Goal: Task Accomplishment & Management: Use online tool/utility

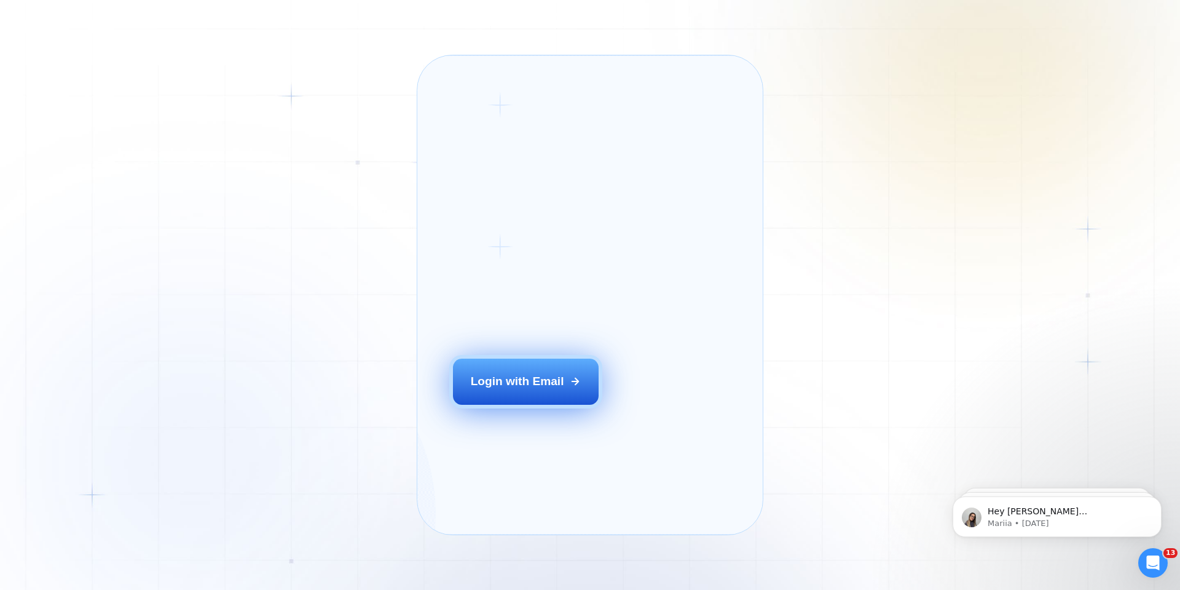
click at [537, 389] on div "Login with Email" at bounding box center [517, 381] width 93 height 16
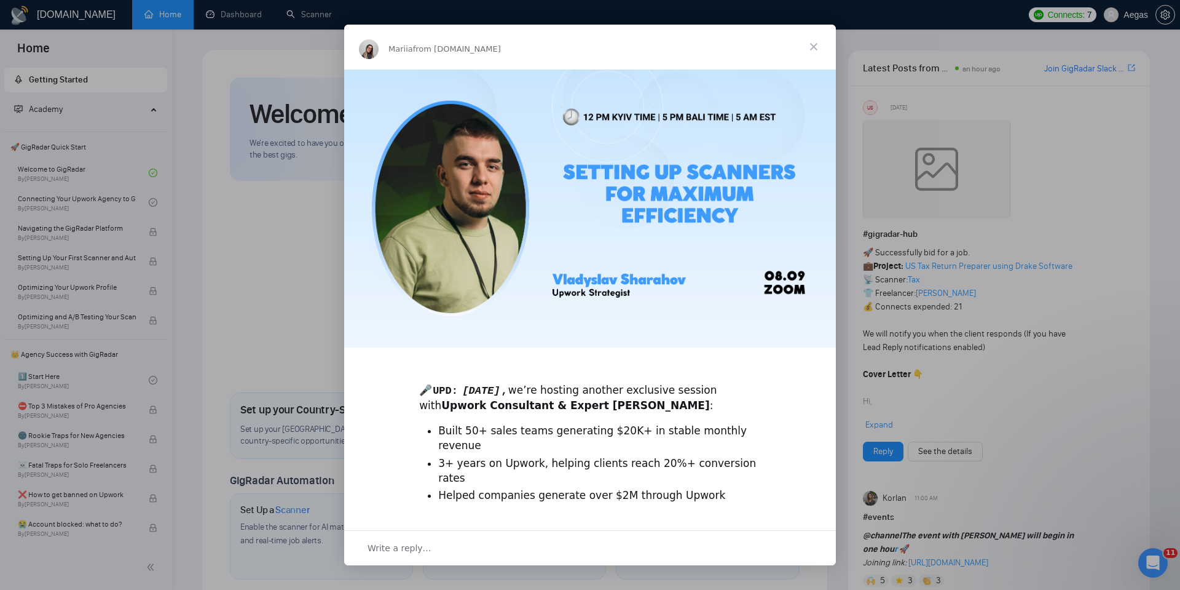
click at [811, 47] on span "Close" at bounding box center [814, 47] width 44 height 44
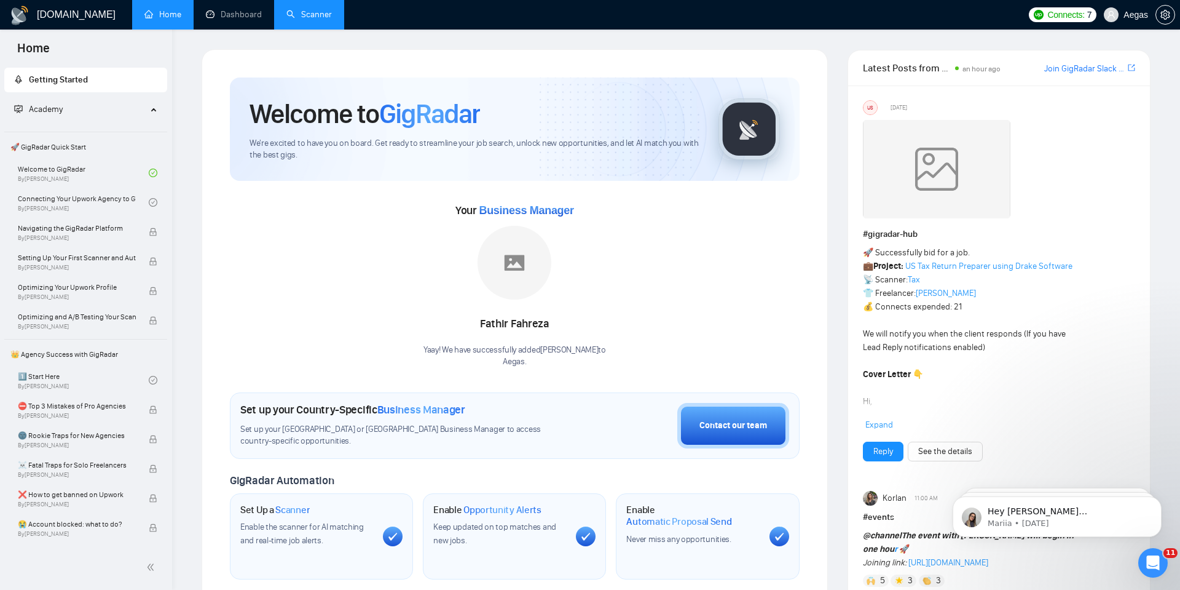
click at [297, 20] on link "Scanner" at bounding box center [308, 14] width 45 height 10
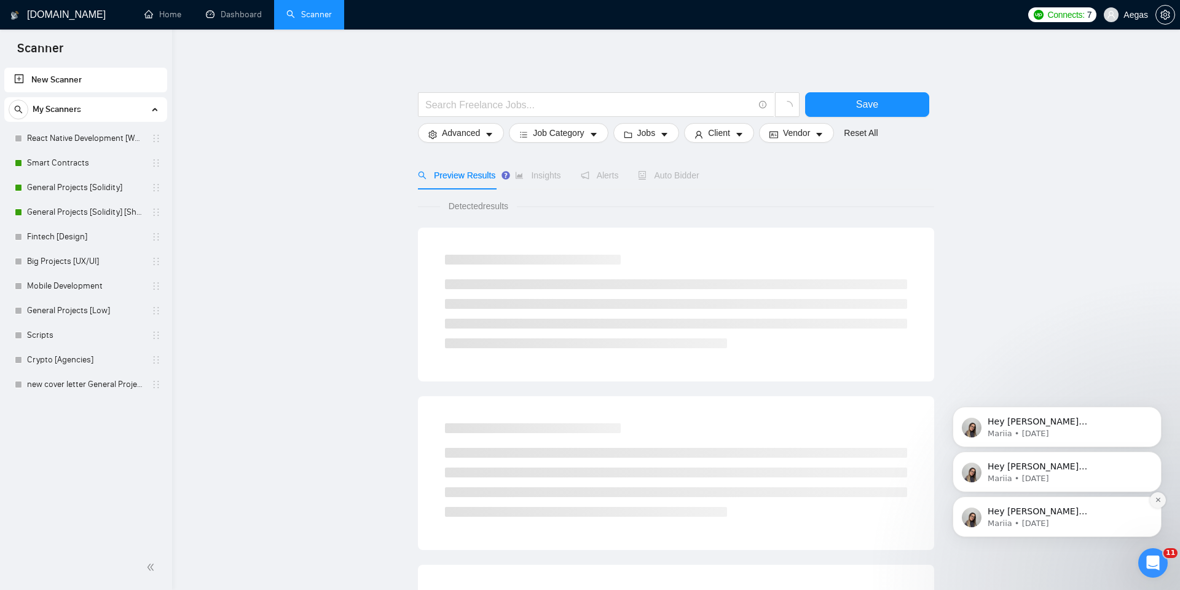
click at [1153, 499] on button "Dismiss notification" at bounding box center [1158, 500] width 16 height 16
click at [1153, 499] on button "Dismiss notification" at bounding box center [1158, 500] width 13 height 13
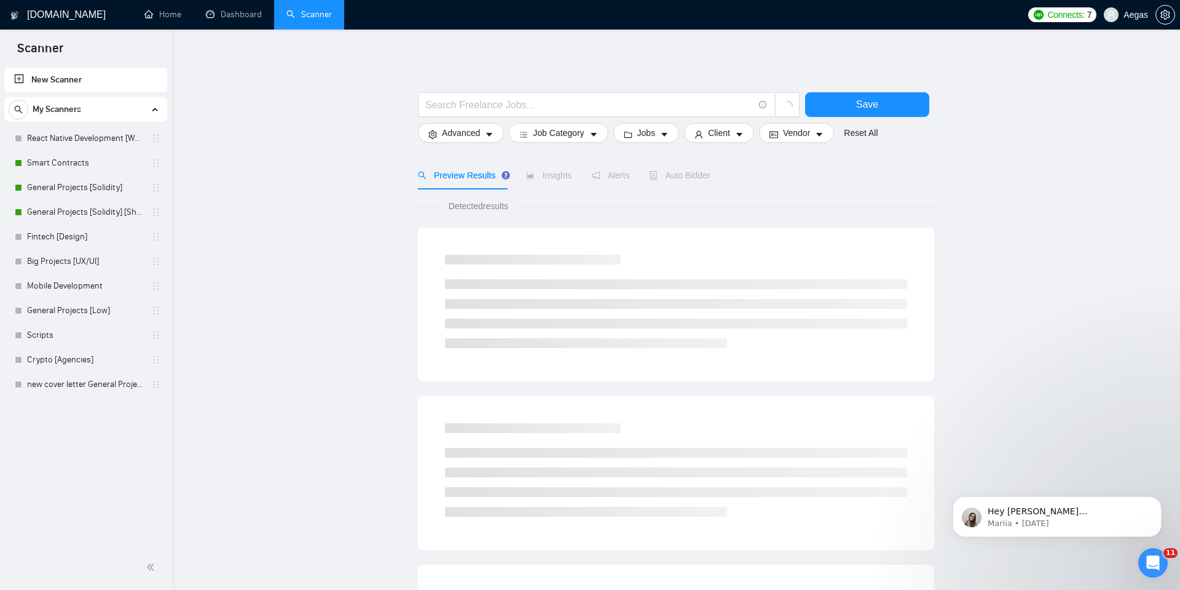
click at [1153, 499] on button "Dismiss notification" at bounding box center [1158, 500] width 13 height 13
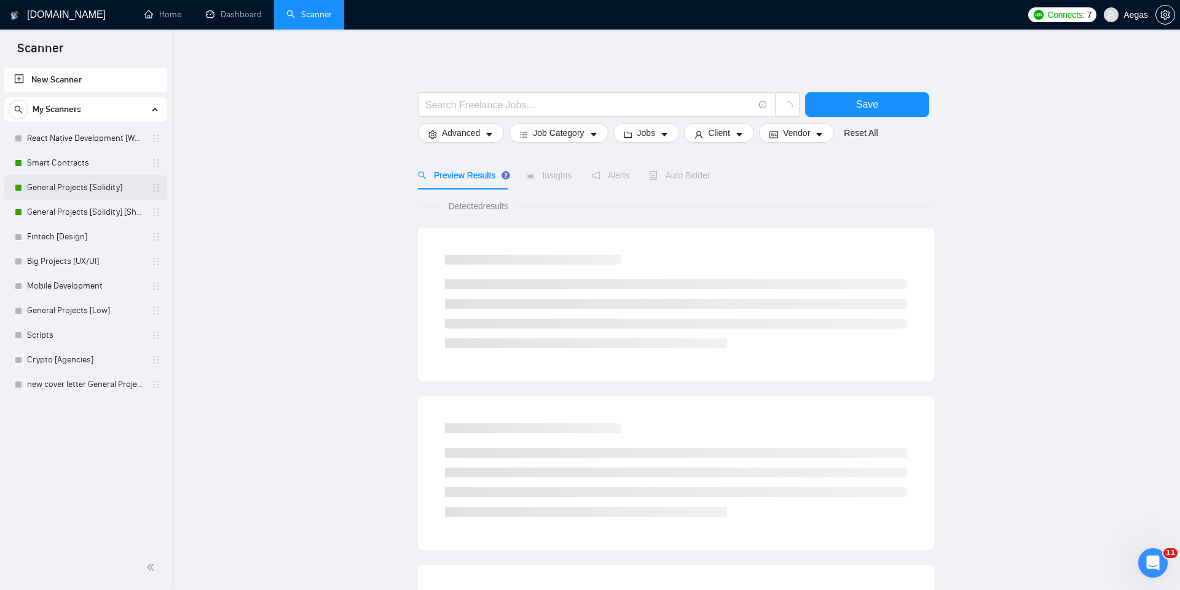
click at [71, 184] on link "General Projects [Solidity]" at bounding box center [85, 187] width 117 height 25
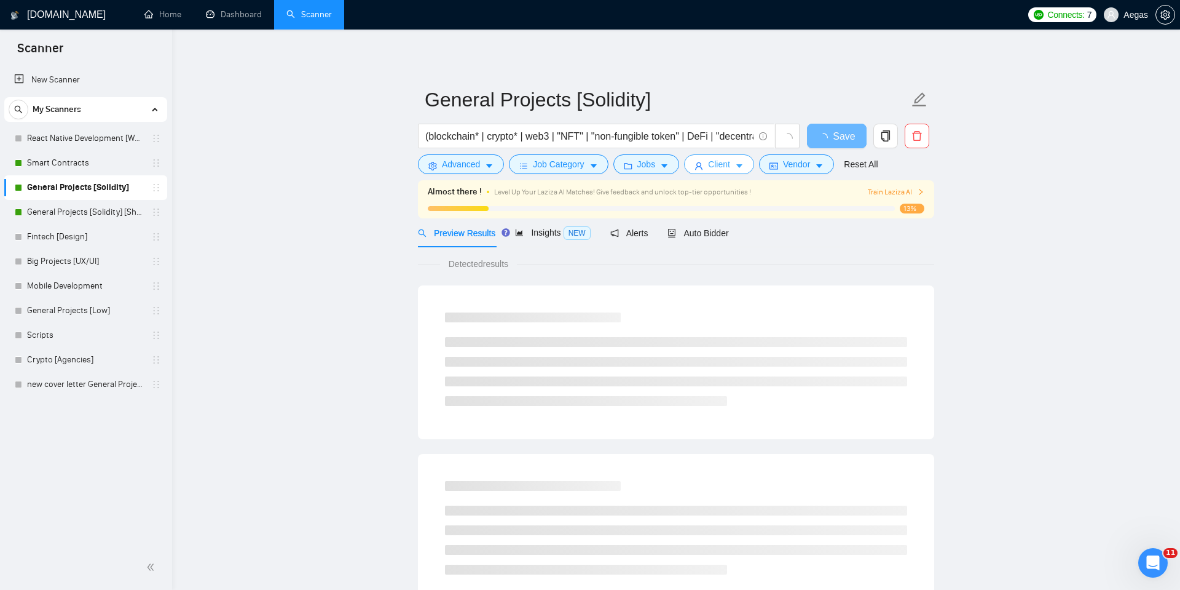
click at [722, 165] on span "Client" at bounding box center [719, 164] width 22 height 14
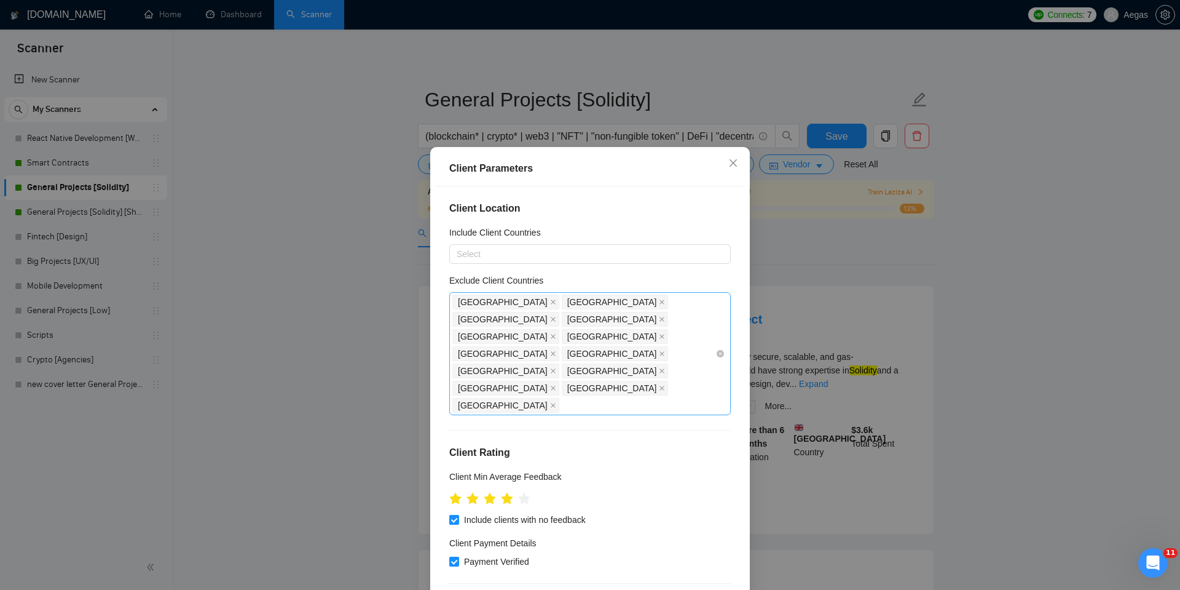
scroll to position [246, 0]
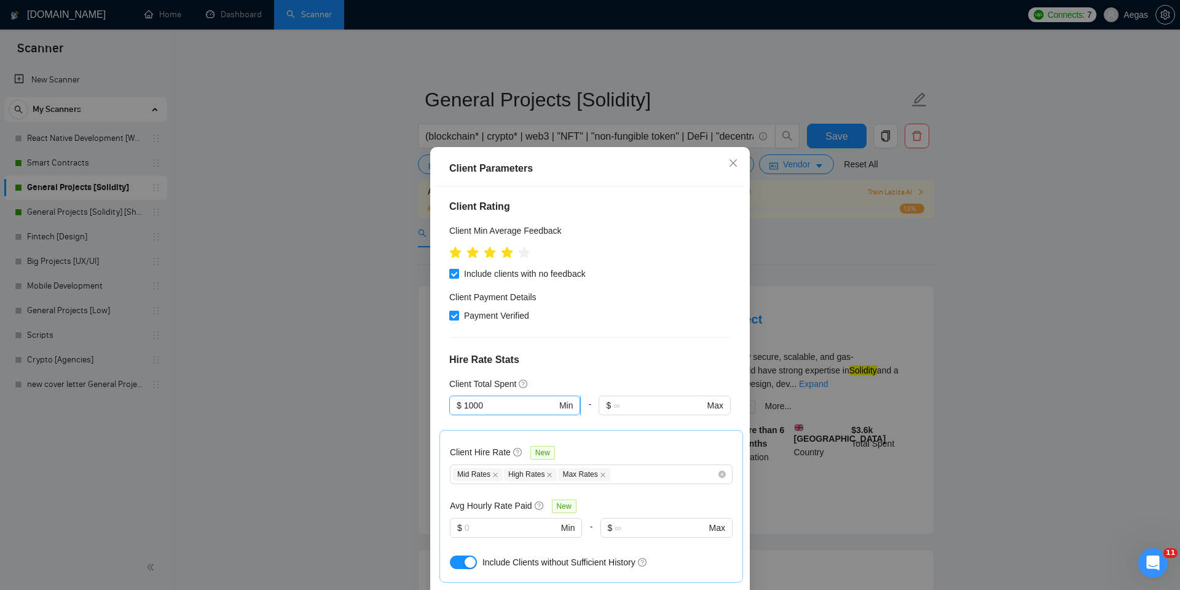
click at [502, 398] on input "1000" at bounding box center [510, 405] width 93 height 14
click at [466, 398] on input "1000" at bounding box center [510, 405] width 93 height 14
type input "5000"
click at [618, 352] on h4 "Hire Rate Stats" at bounding box center [590, 359] width 282 height 15
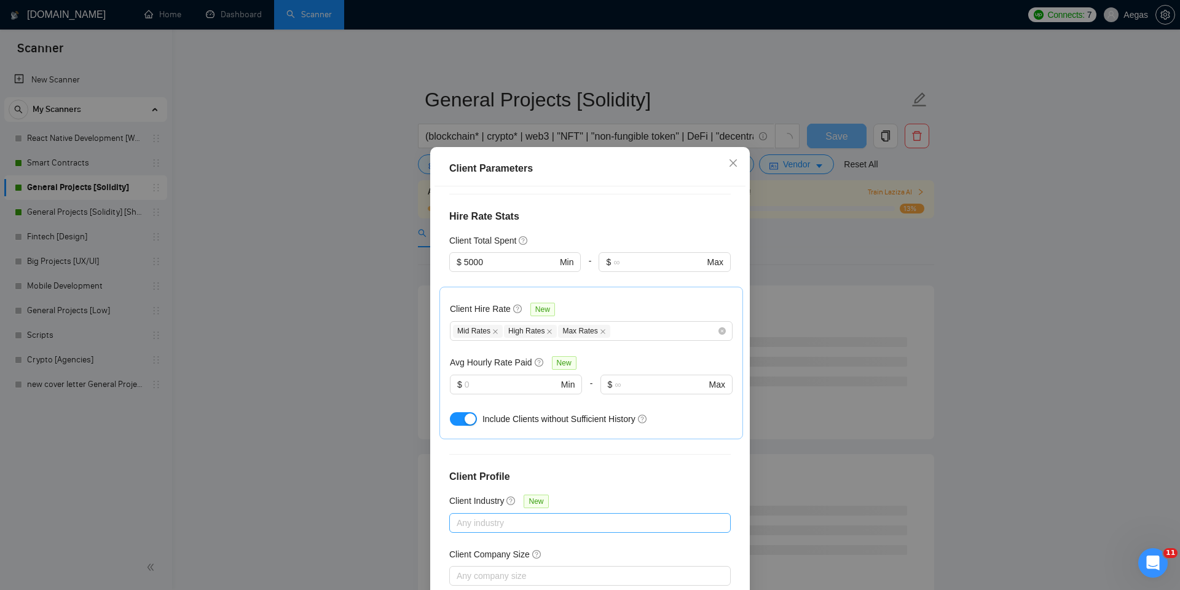
scroll to position [64, 0]
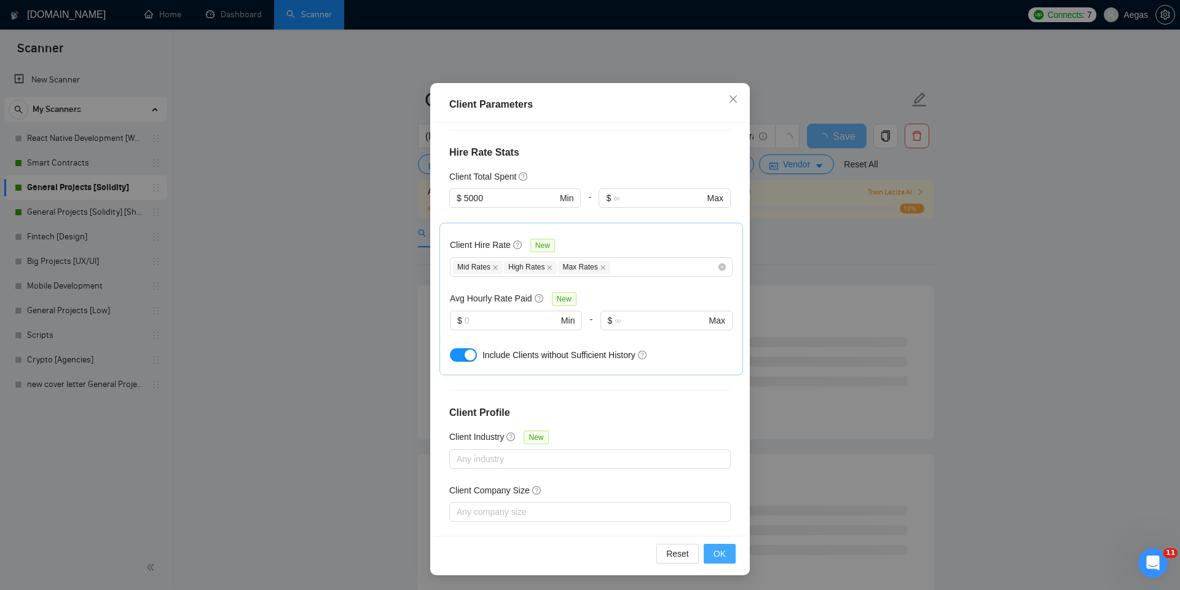
click at [714, 554] on span "OK" at bounding box center [720, 554] width 12 height 14
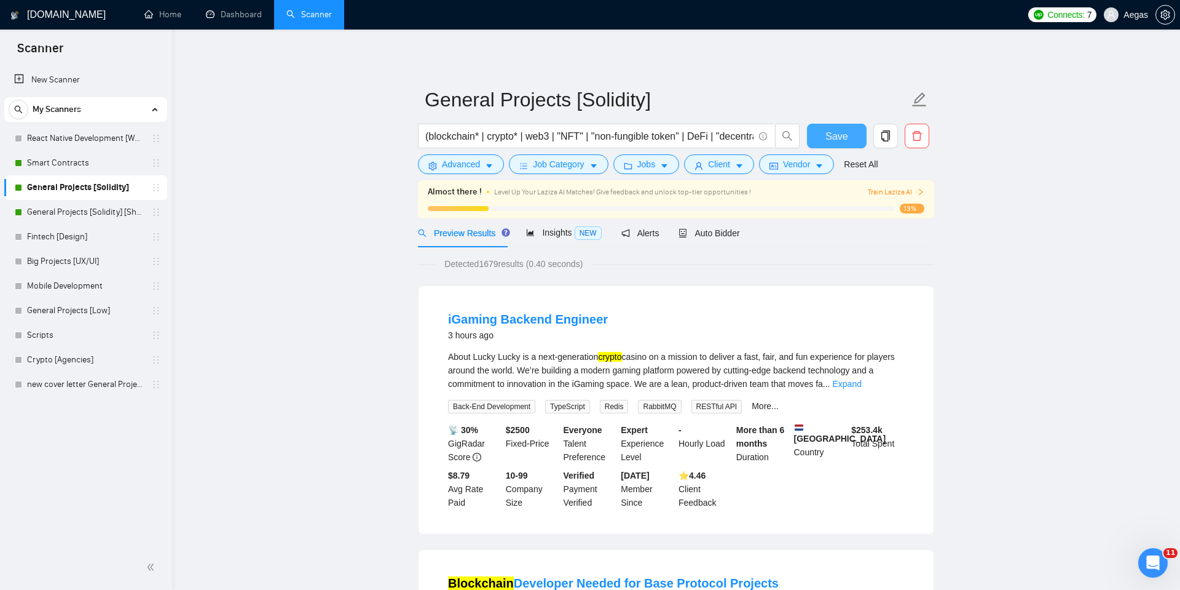
click at [843, 139] on span "Save" at bounding box center [837, 135] width 22 height 15
click at [485, 161] on button "Advanced" at bounding box center [461, 164] width 86 height 20
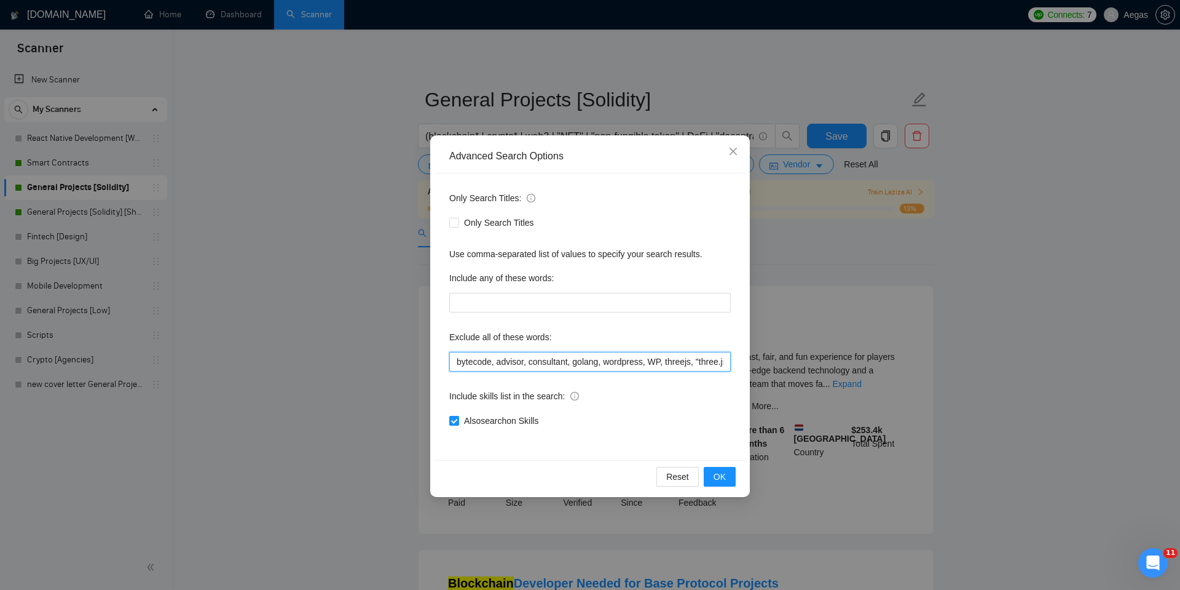
click at [507, 363] on input "bytecode, advisor, consultant, golang, wordpress, WP, threejs, "three.js", WooC…" at bounding box center [590, 362] width 282 height 20
type input "igaming, bytecode, advisor, consultant, golang, wordpress, WP, threejs, "three.…"
click at [716, 468] on button "OK" at bounding box center [720, 477] width 32 height 20
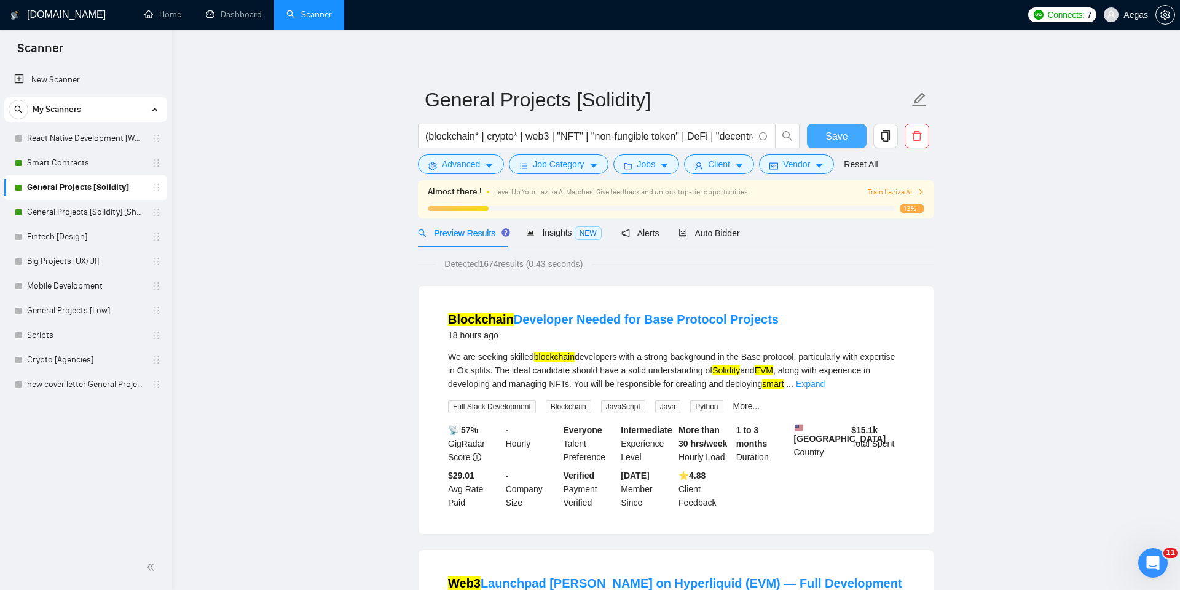
click at [816, 135] on button "Save" at bounding box center [837, 136] width 60 height 25
click at [111, 213] on link "General Projects [Solidity] [Short]" at bounding box center [85, 212] width 117 height 25
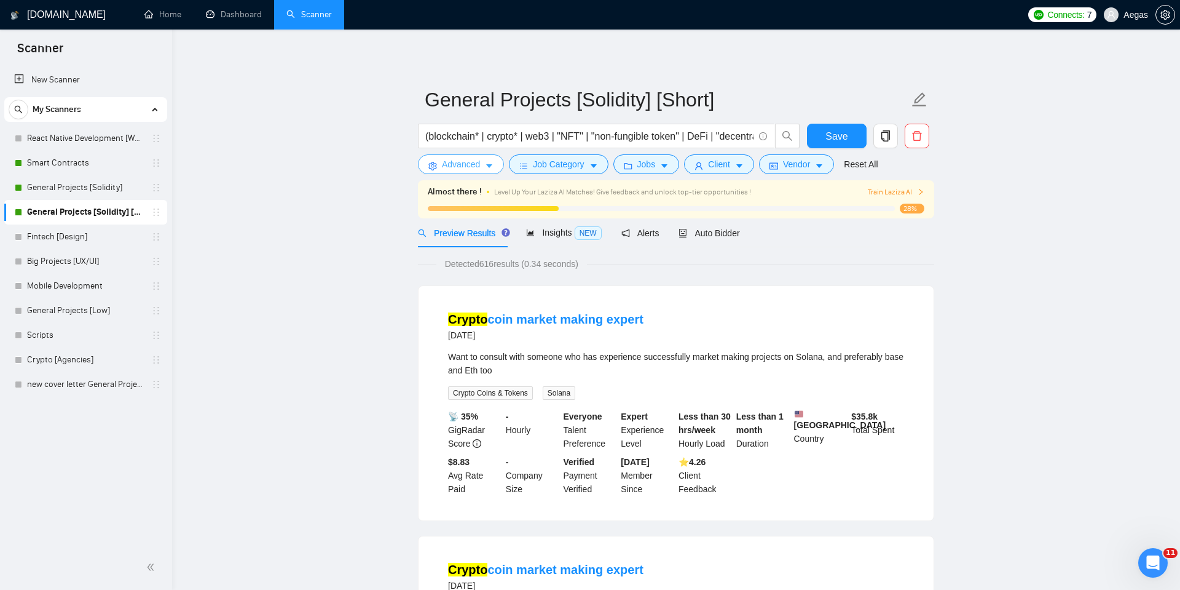
click at [486, 162] on icon "caret-down" at bounding box center [489, 166] width 9 height 9
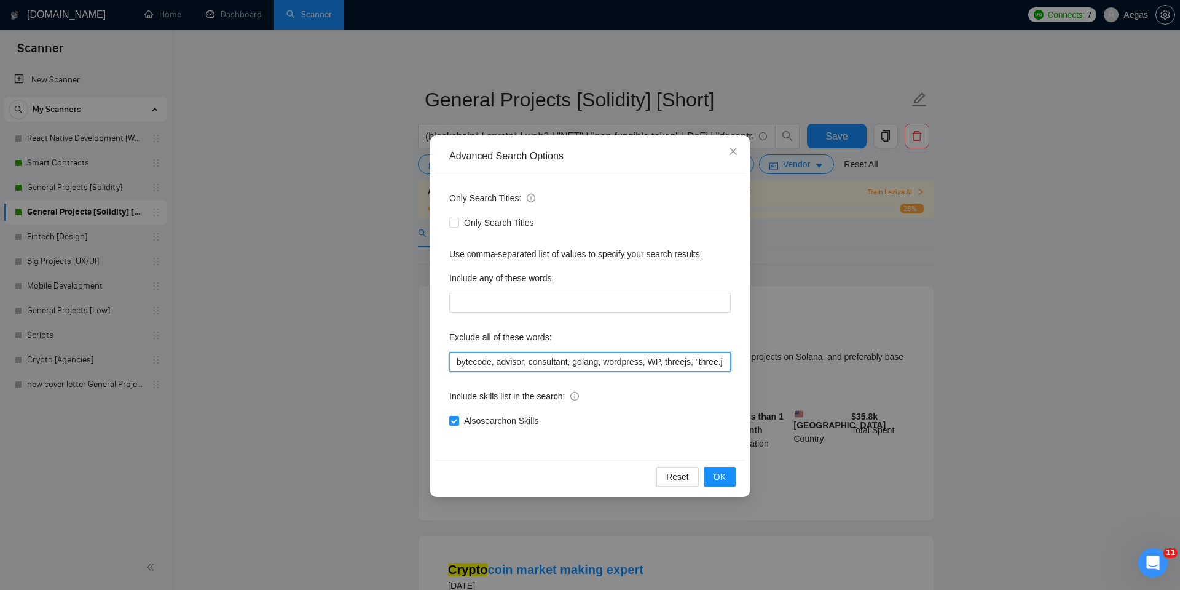
click at [455, 359] on input "bytecode, advisor, consultant, golang, wordpress, WP, threejs, "three.js", WooC…" at bounding box center [590, 362] width 282 height 20
type input "igaming, bytecode, advisor, consultant, golang, wordpress, WP, threejs, "three.…"
click at [720, 477] on span "OK" at bounding box center [720, 477] width 12 height 14
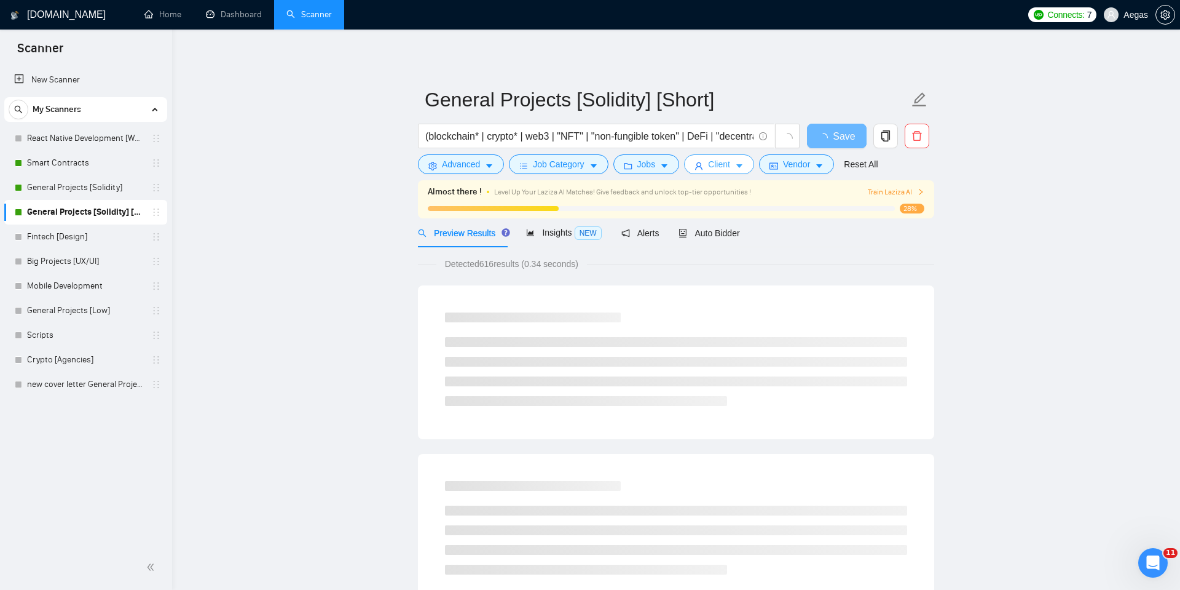
click at [744, 169] on icon "caret-down" at bounding box center [739, 166] width 9 height 9
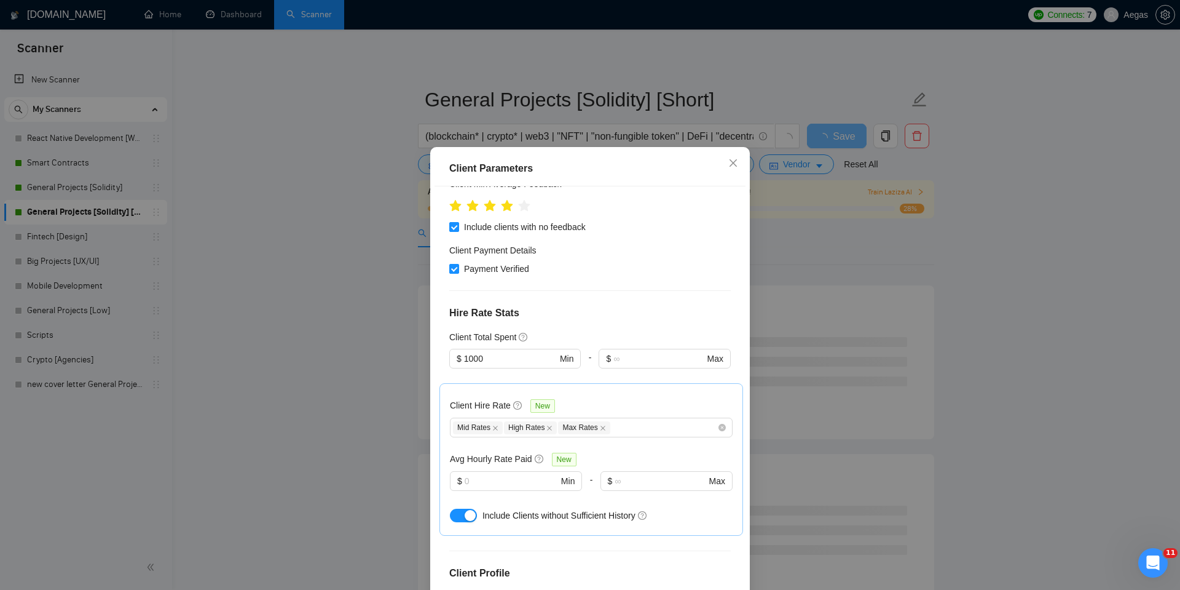
scroll to position [248, 0]
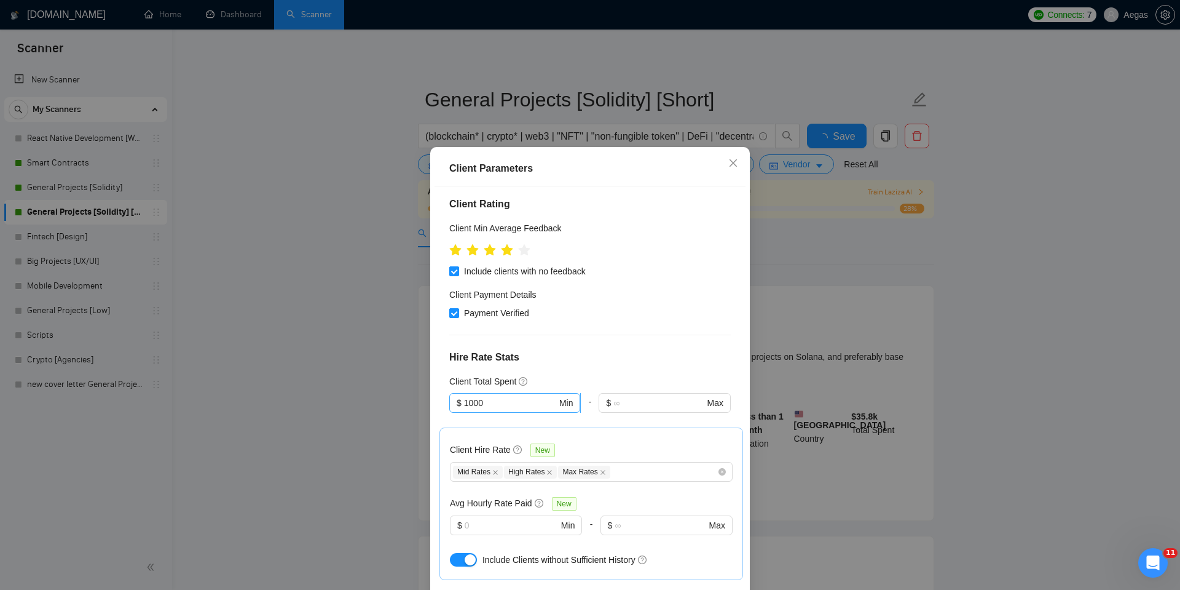
click at [469, 396] on input "1000" at bounding box center [510, 403] width 93 height 14
type input "5000"
click at [649, 306] on div "Payment Verified" at bounding box center [590, 313] width 282 height 14
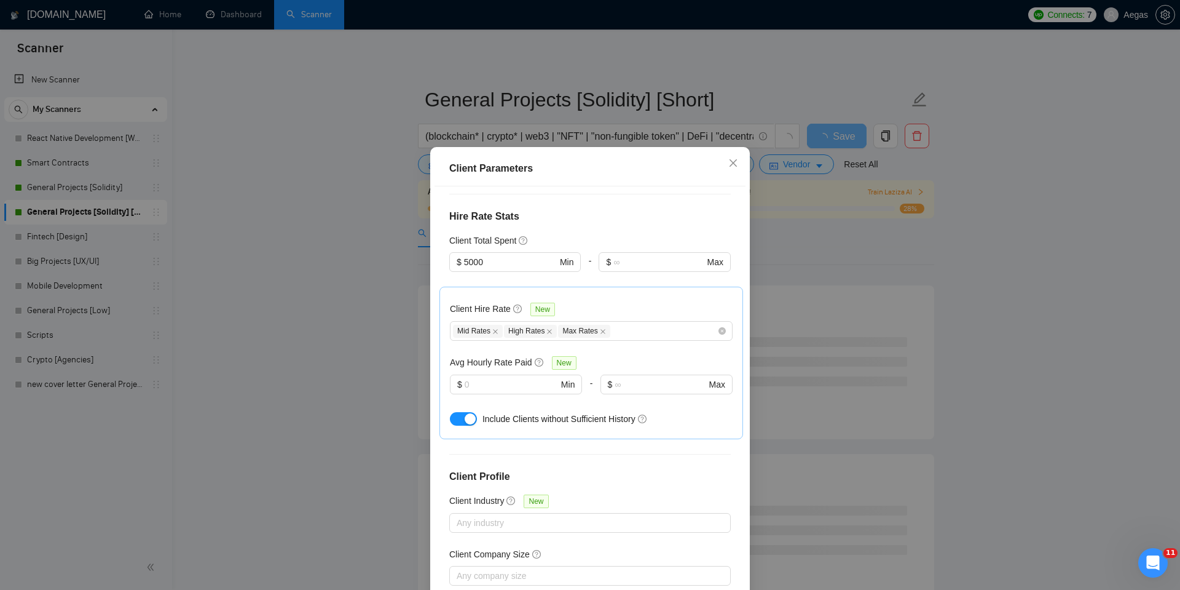
scroll to position [64, 0]
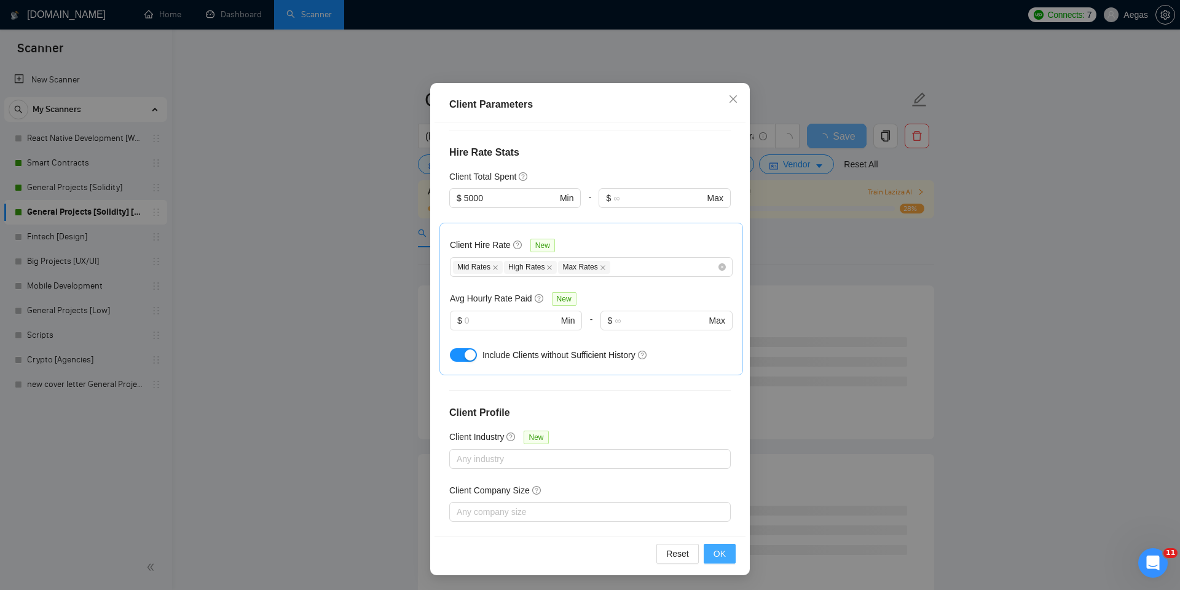
click at [714, 547] on span "OK" at bounding box center [720, 554] width 12 height 14
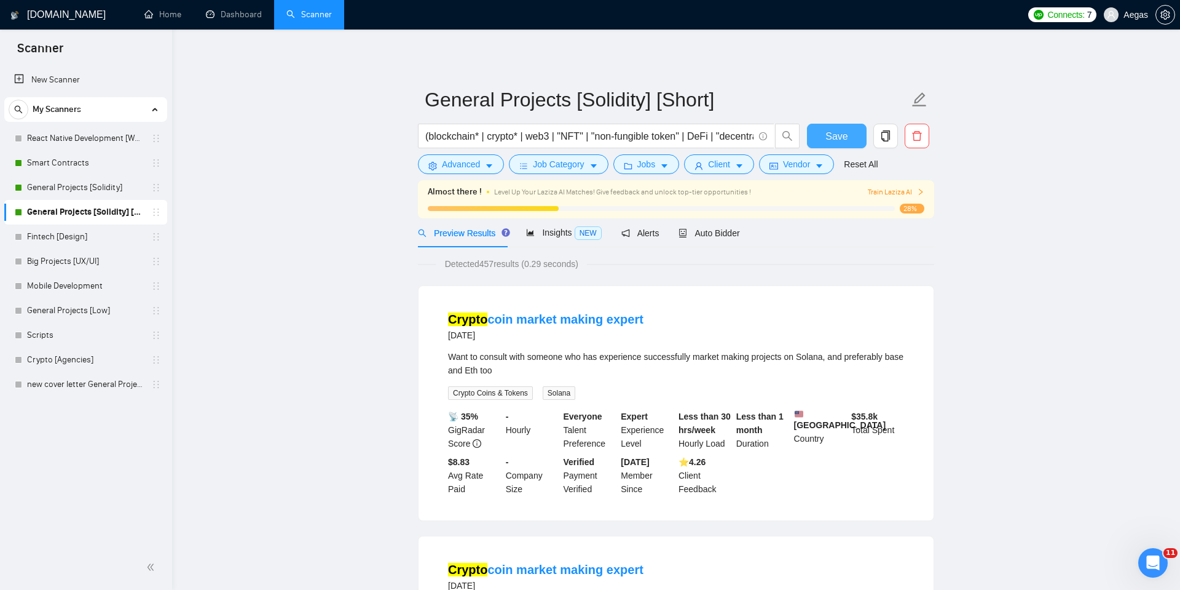
click at [839, 141] on span "Save" at bounding box center [837, 135] width 22 height 15
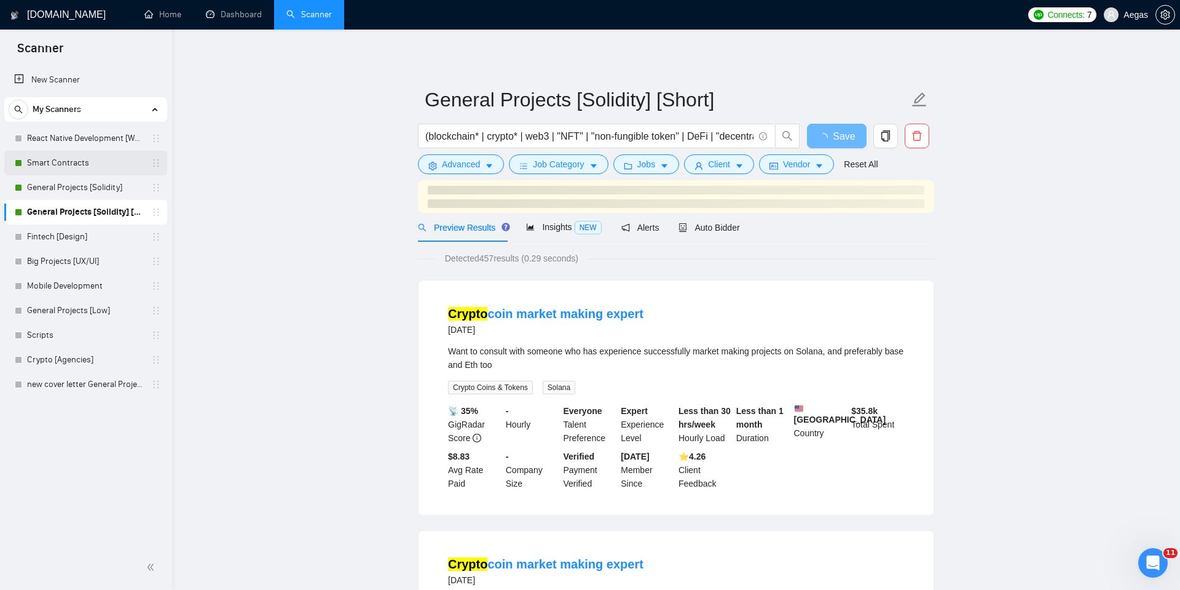
click at [84, 161] on link "Smart Contracts" at bounding box center [85, 163] width 117 height 25
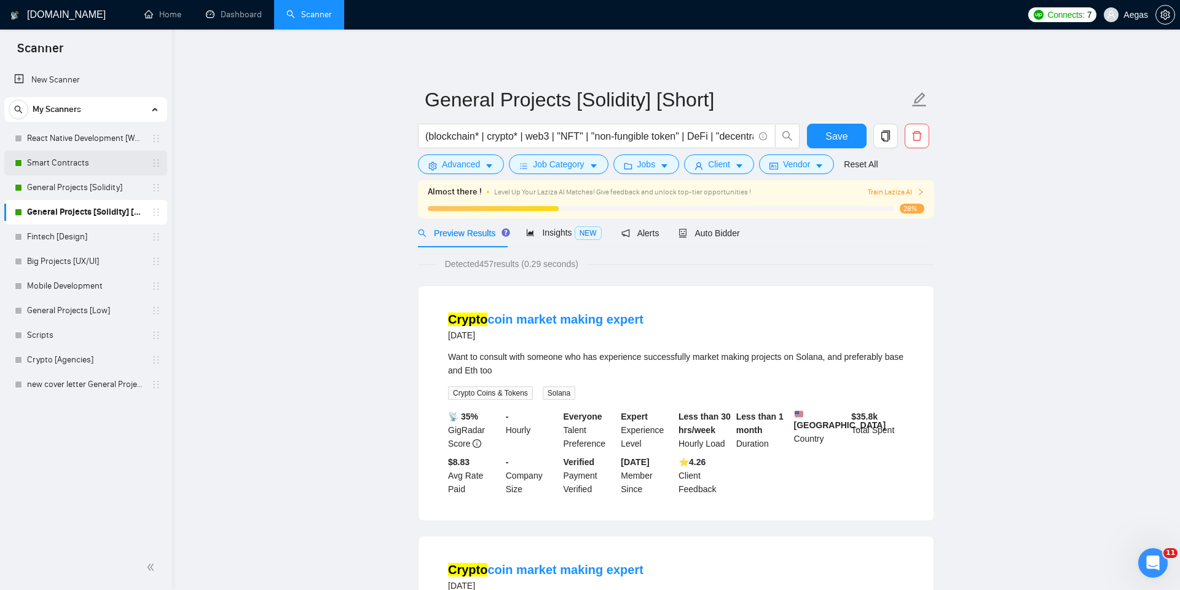
click at [132, 164] on link "Smart Contracts" at bounding box center [85, 163] width 117 height 25
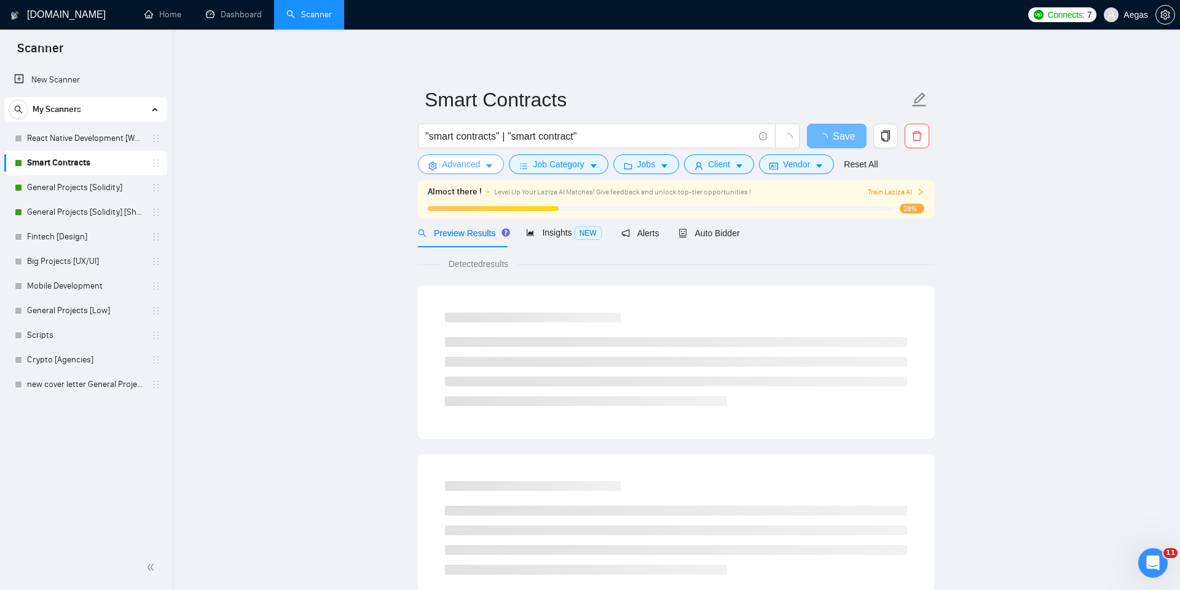
click at [470, 157] on button "Advanced" at bounding box center [461, 164] width 86 height 20
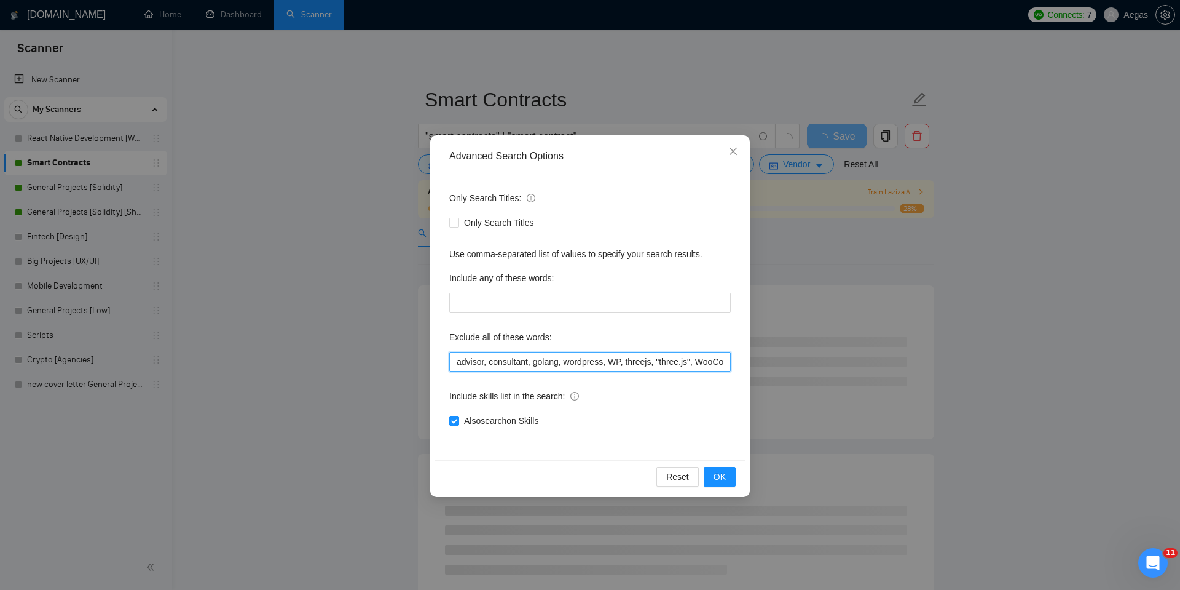
click at [459, 359] on input "advisor, consultant, golang, wordpress, WP, threejs, "three.js", WooCommerce, s…" at bounding box center [590, 362] width 282 height 20
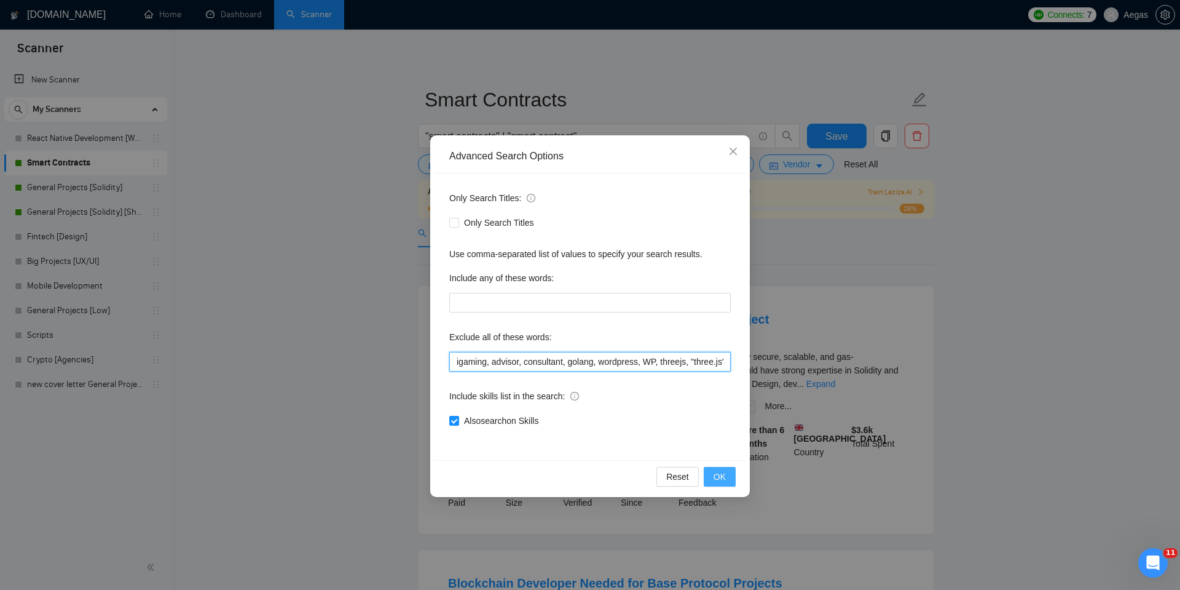
type input "igaming, advisor, consultant, golang, wordpress, WP, threejs, "three.js", WooCo…"
click at [712, 476] on button "OK" at bounding box center [720, 477] width 32 height 20
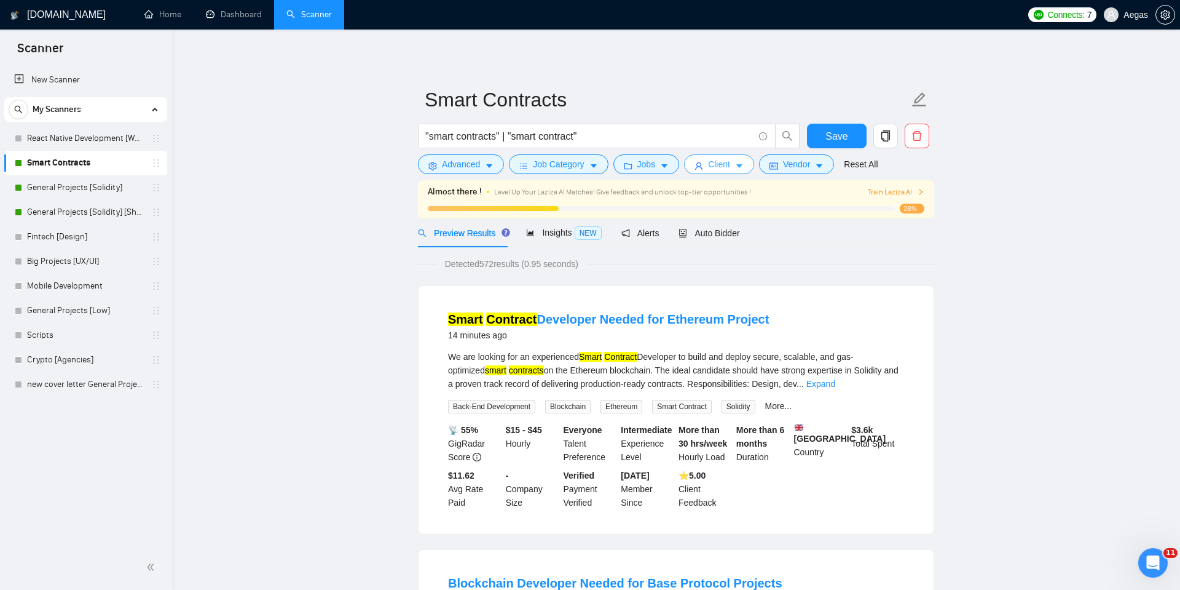
click at [738, 163] on button "Client" at bounding box center [719, 164] width 70 height 20
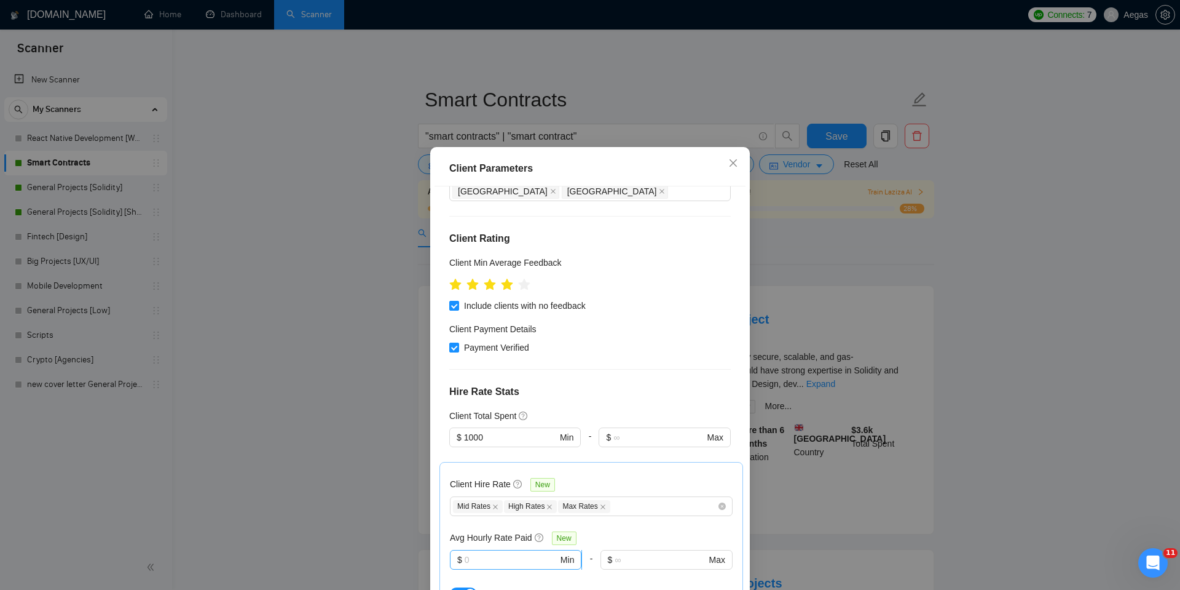
scroll to position [144, 0]
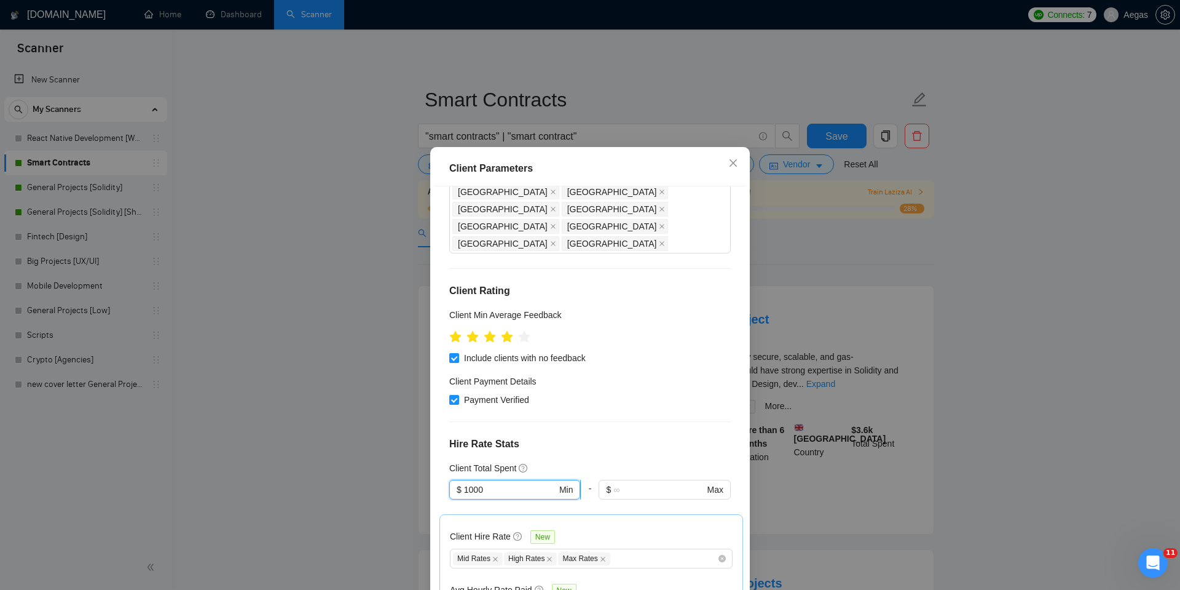
click at [468, 483] on input "1000" at bounding box center [510, 490] width 93 height 14
click at [601, 367] on div "Client Location Include Client Countries Select Exclude Client Countries [GEOGR…" at bounding box center [590, 392] width 311 height 412
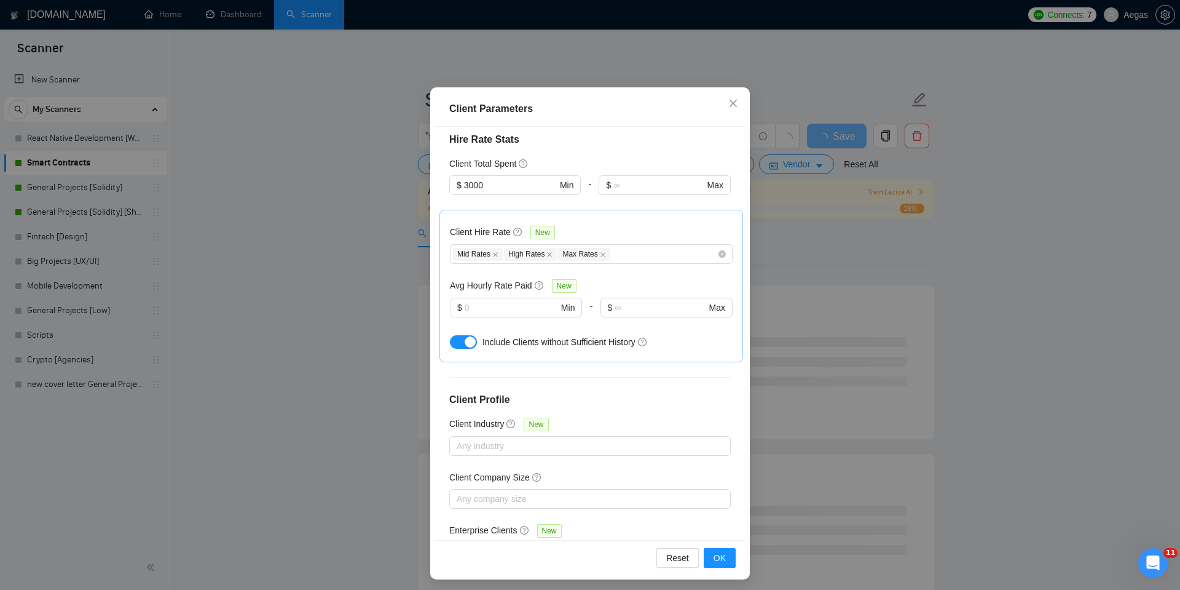
scroll to position [64, 0]
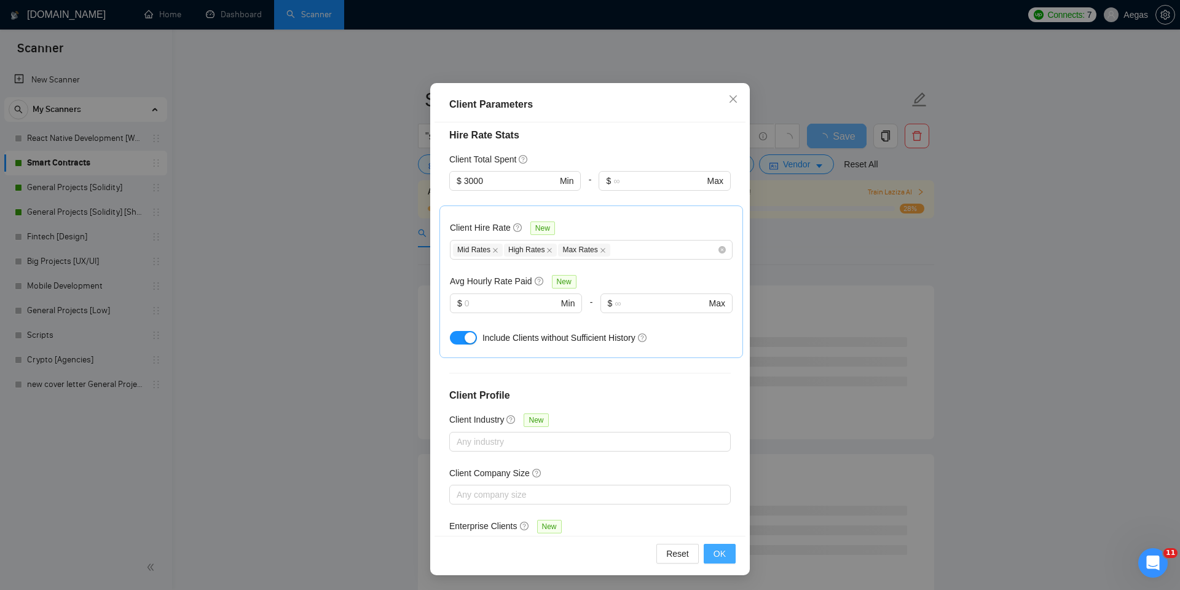
click at [714, 550] on span "OK" at bounding box center [720, 554] width 12 height 14
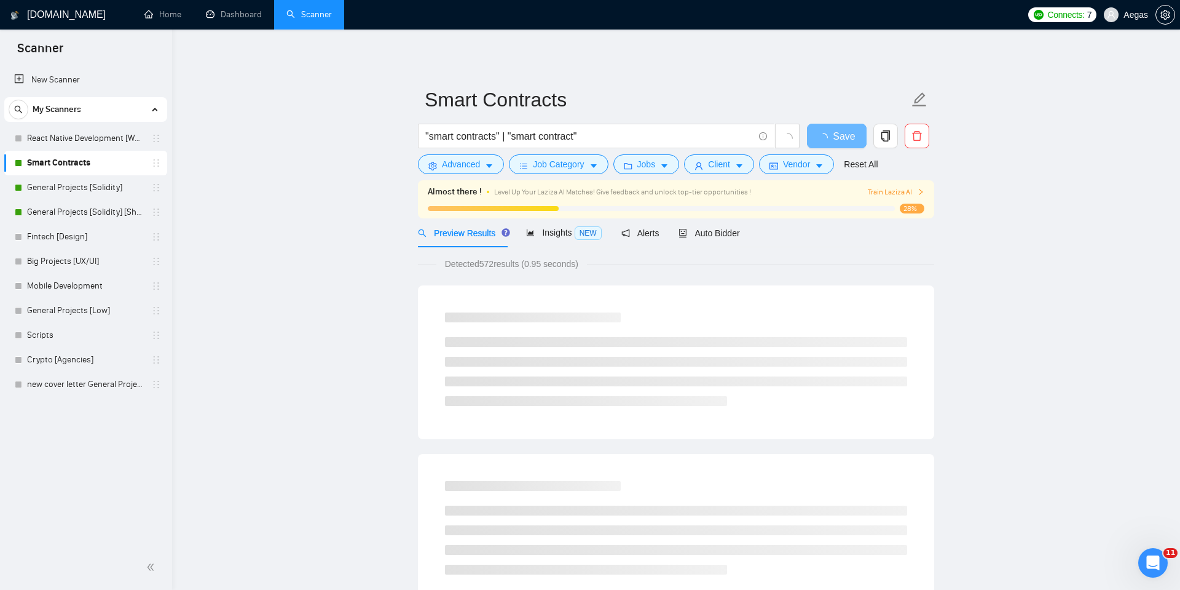
scroll to position [0, 0]
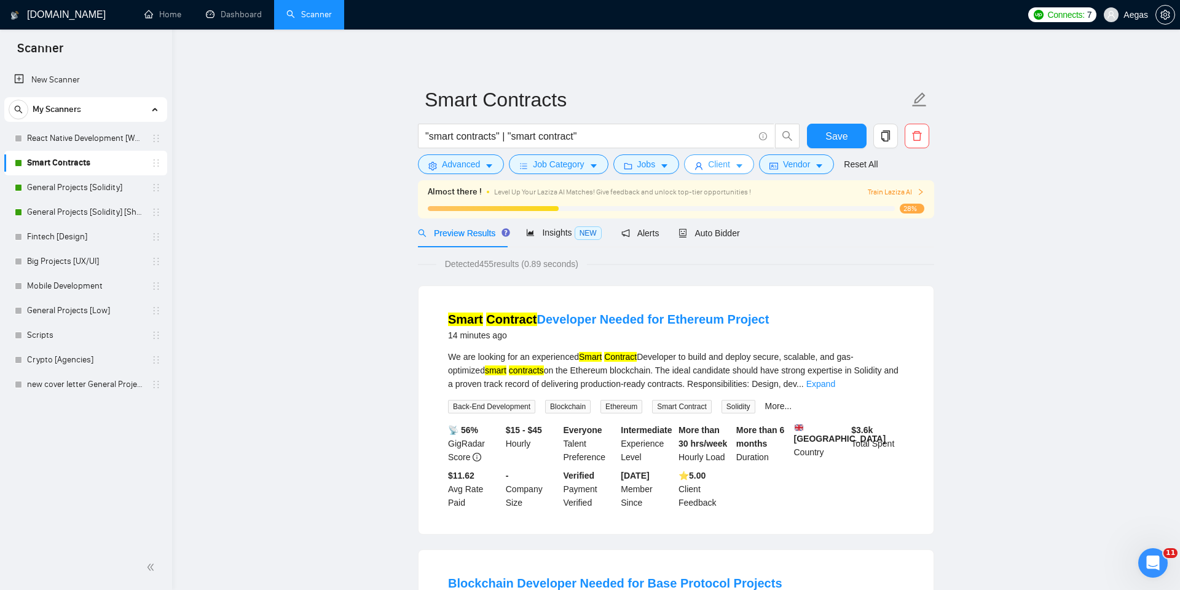
click at [736, 167] on button "Client" at bounding box center [719, 164] width 70 height 20
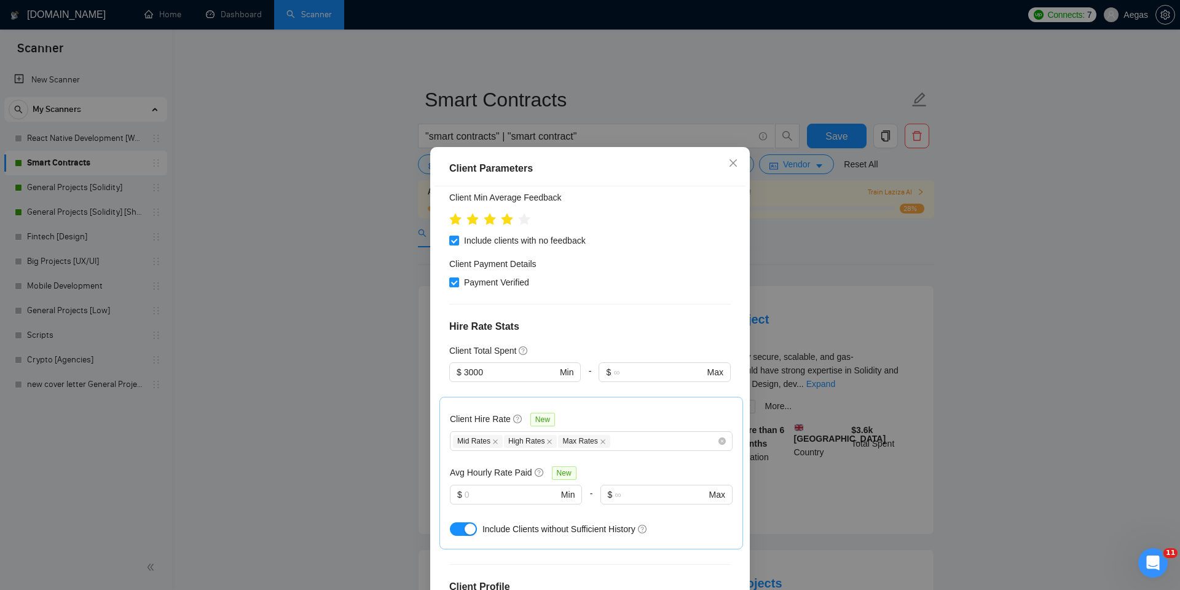
scroll to position [250, 0]
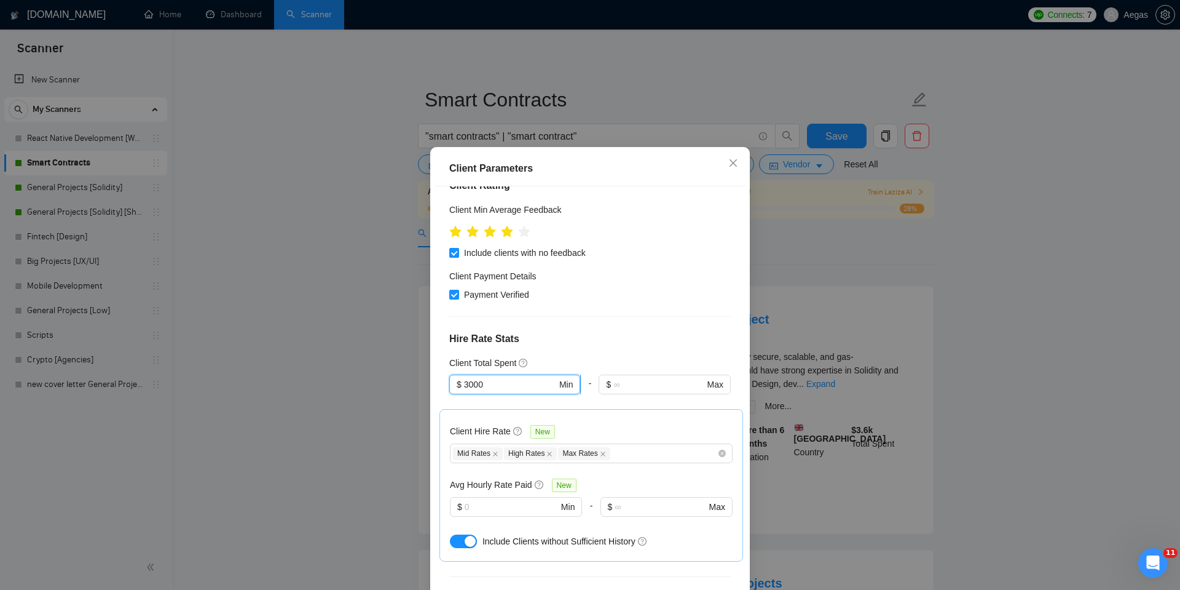
click at [468, 377] on input "3000" at bounding box center [510, 384] width 93 height 14
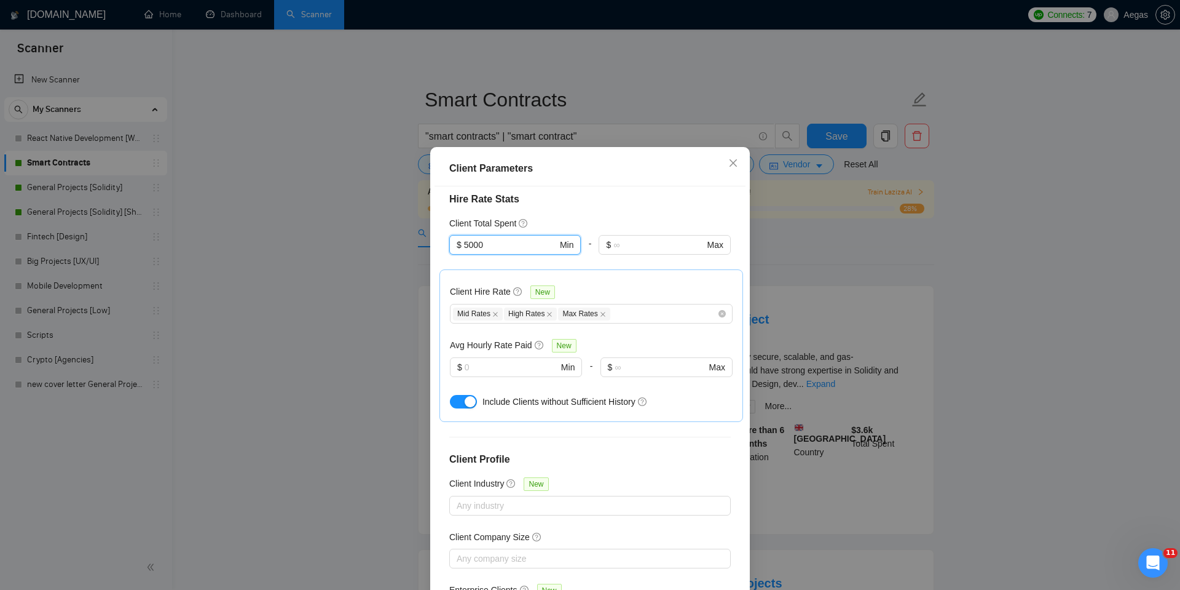
scroll to position [64, 0]
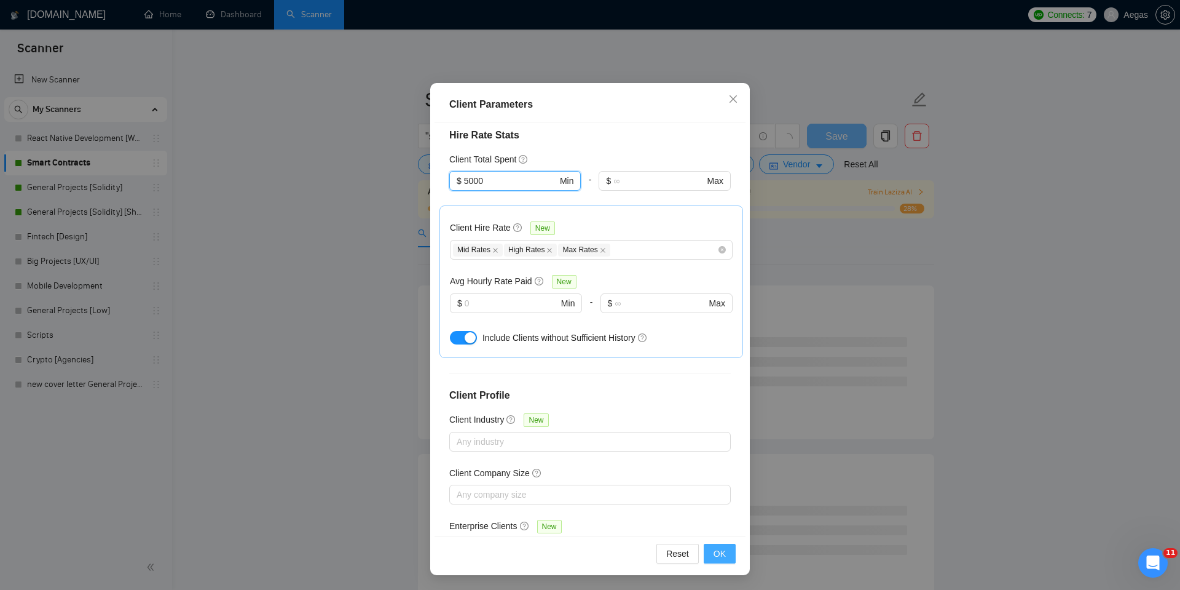
click at [705, 551] on button "OK" at bounding box center [720, 553] width 32 height 20
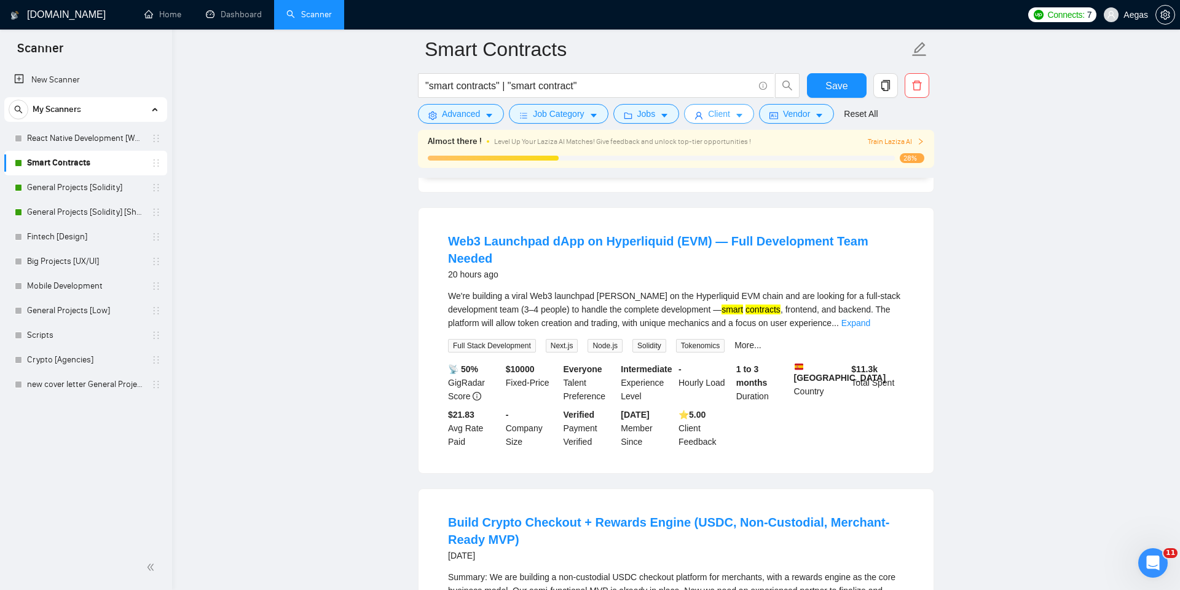
scroll to position [441, 0]
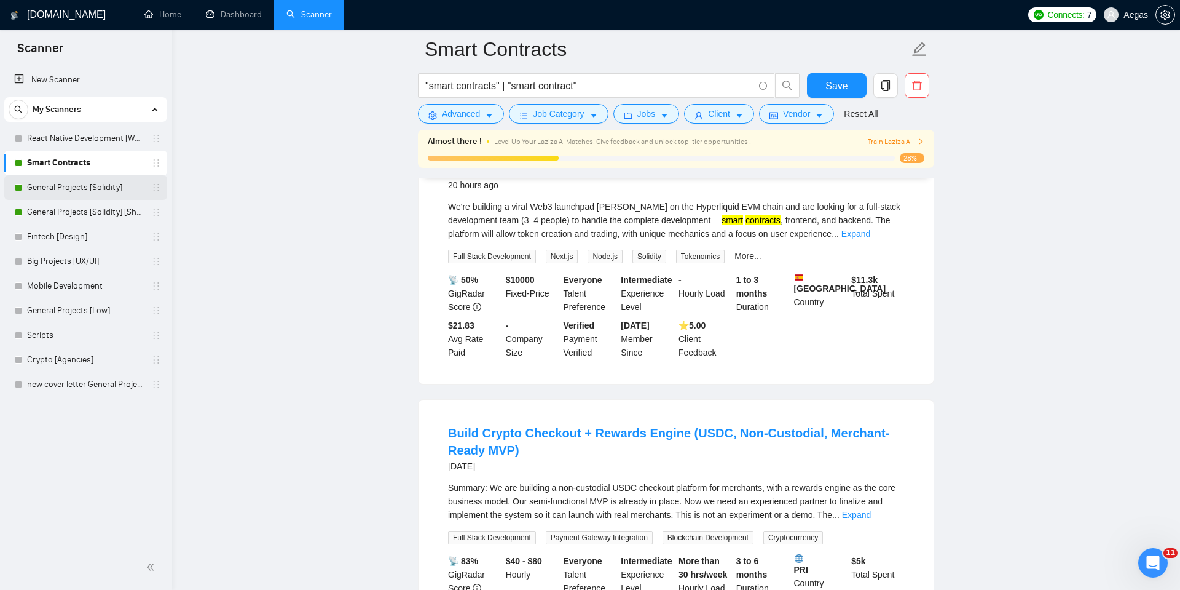
click at [115, 186] on link "General Projects [Solidity]" at bounding box center [85, 187] width 117 height 25
click at [833, 82] on span "Save" at bounding box center [837, 85] width 22 height 15
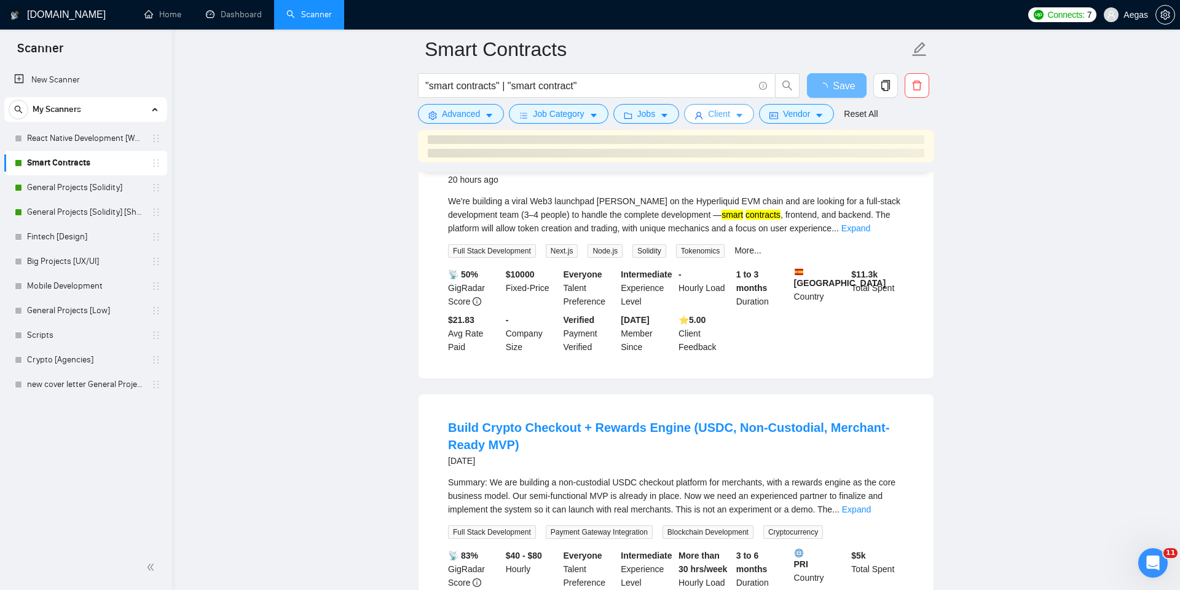
click at [753, 114] on button "Client" at bounding box center [719, 114] width 70 height 20
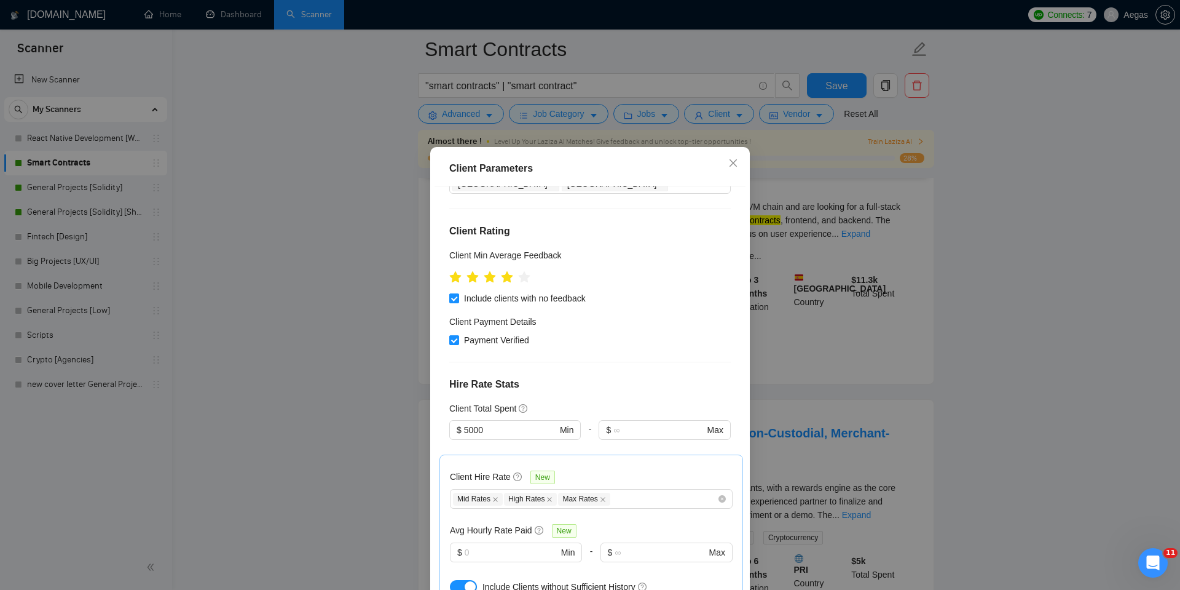
scroll to position [123, 0]
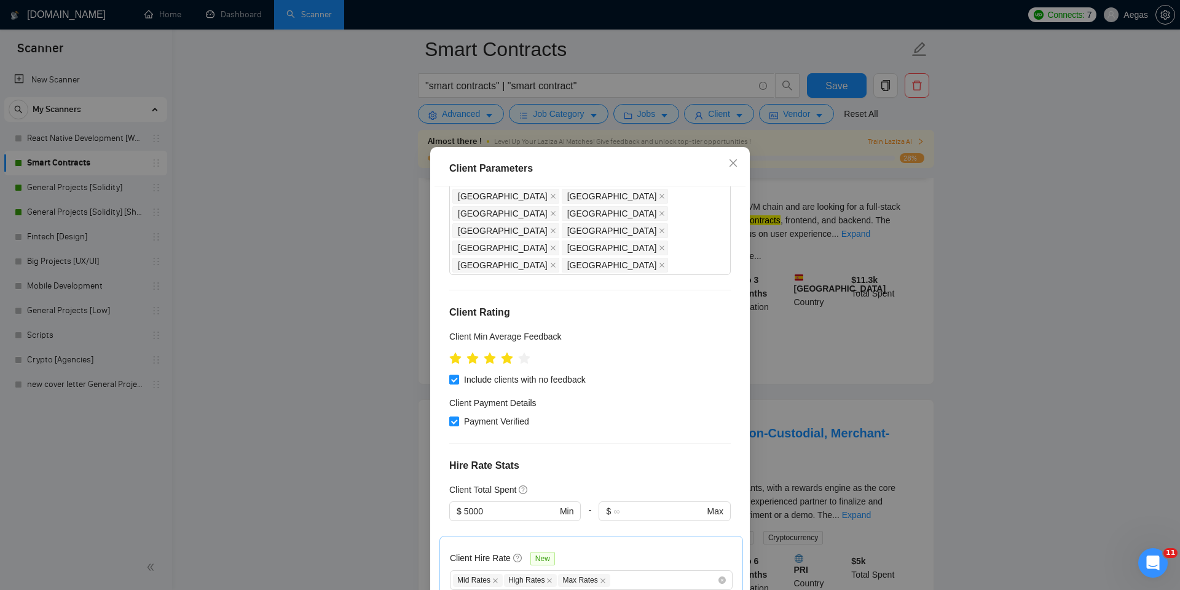
click at [344, 333] on div "Client Parameters Client Location Include Client Countries Select Exclude Clien…" at bounding box center [590, 295] width 1180 height 590
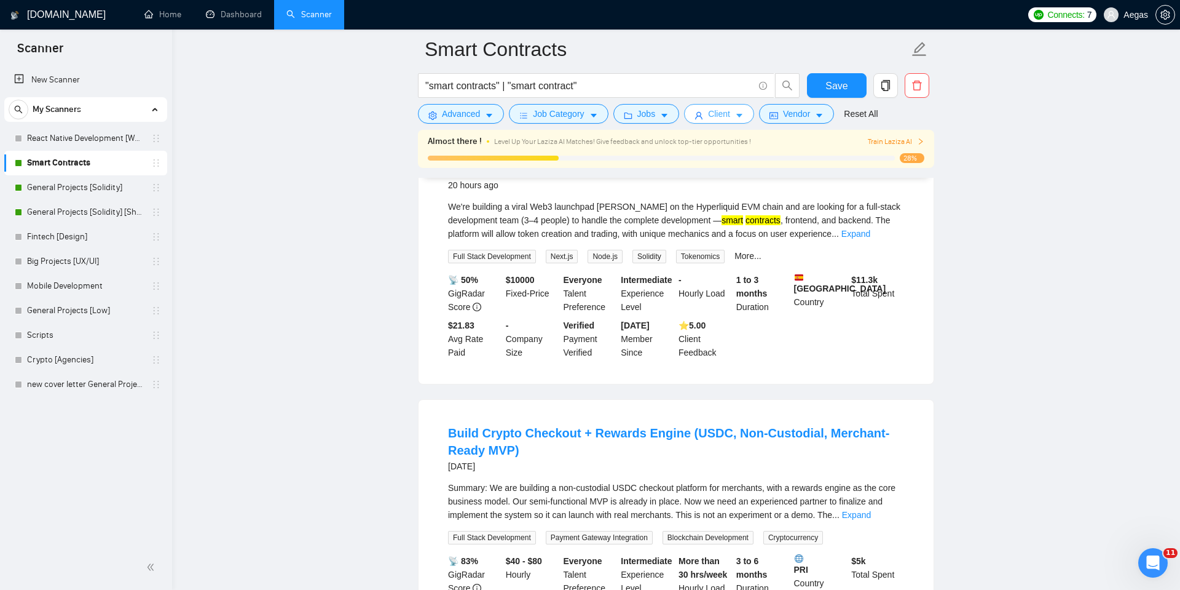
click at [730, 105] on button "Client" at bounding box center [719, 114] width 70 height 20
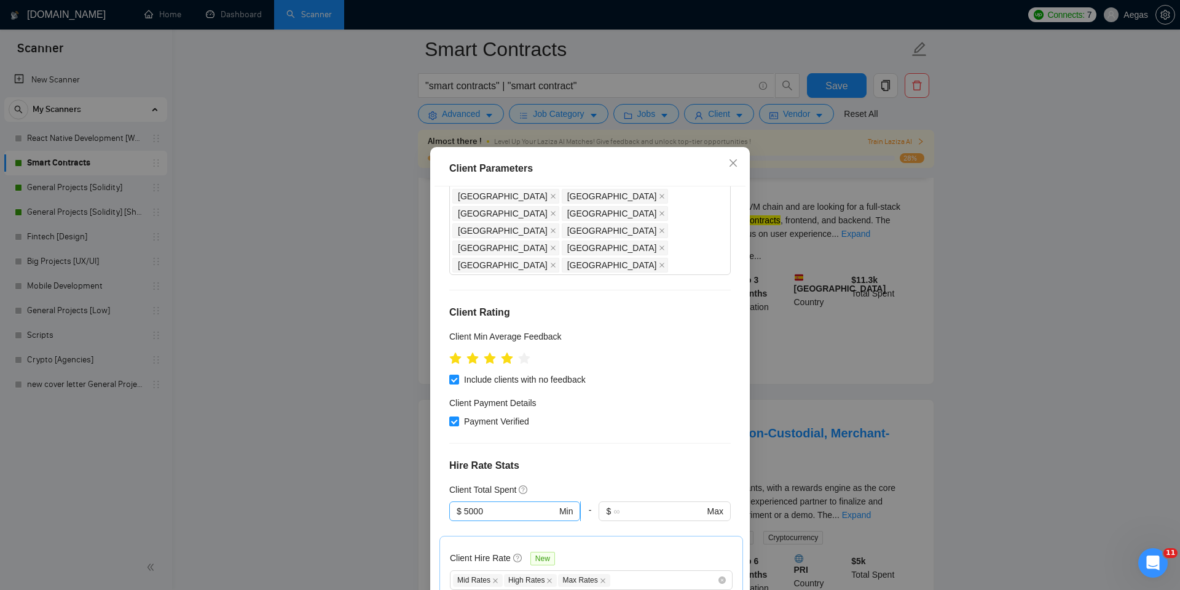
click at [468, 504] on input "5000" at bounding box center [510, 511] width 93 height 14
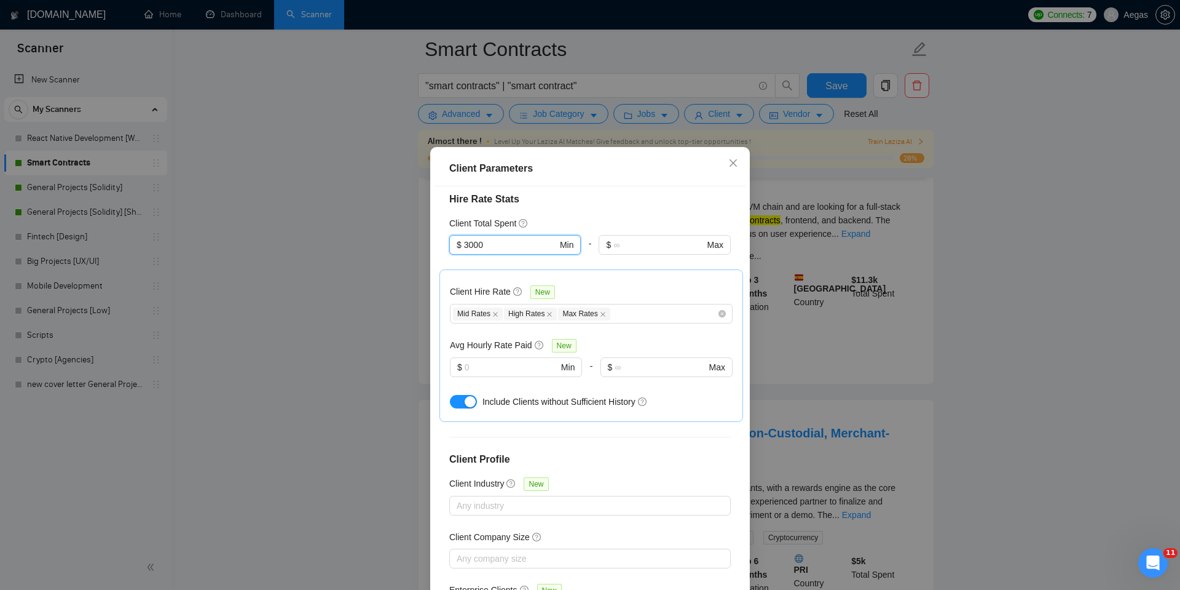
scroll to position [64, 0]
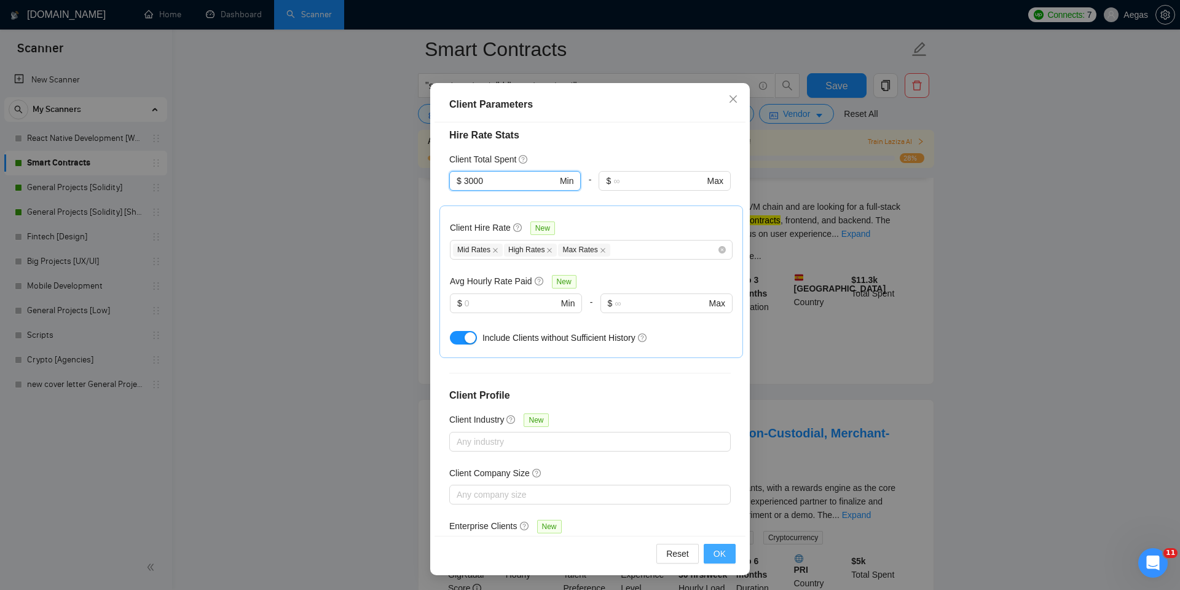
type input "3000"
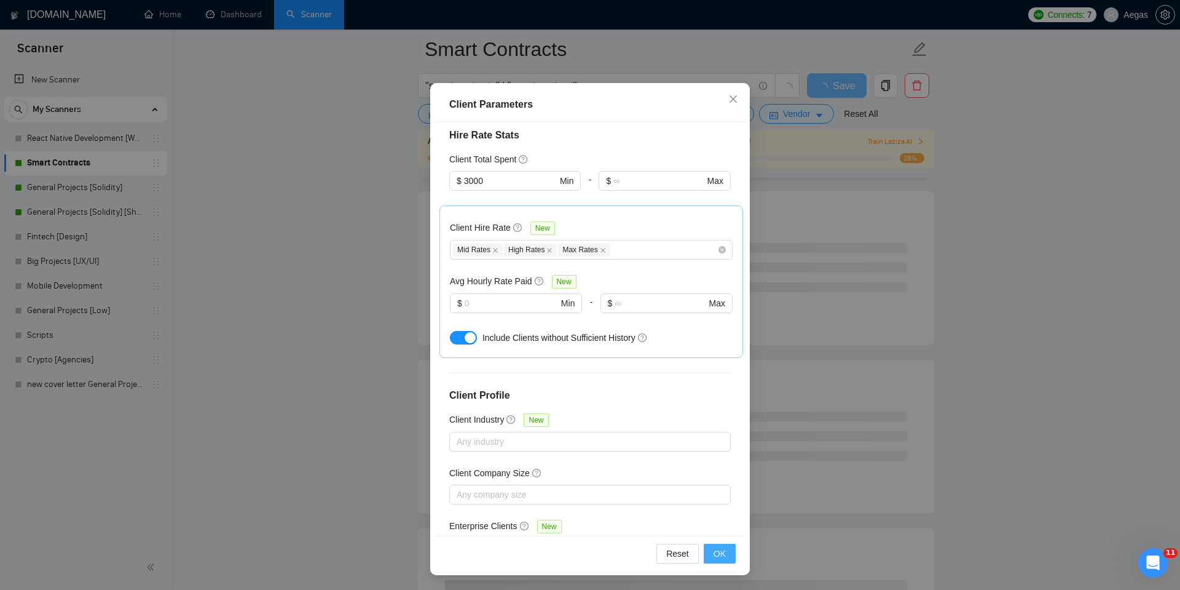
click at [722, 560] on button "OK" at bounding box center [720, 553] width 32 height 20
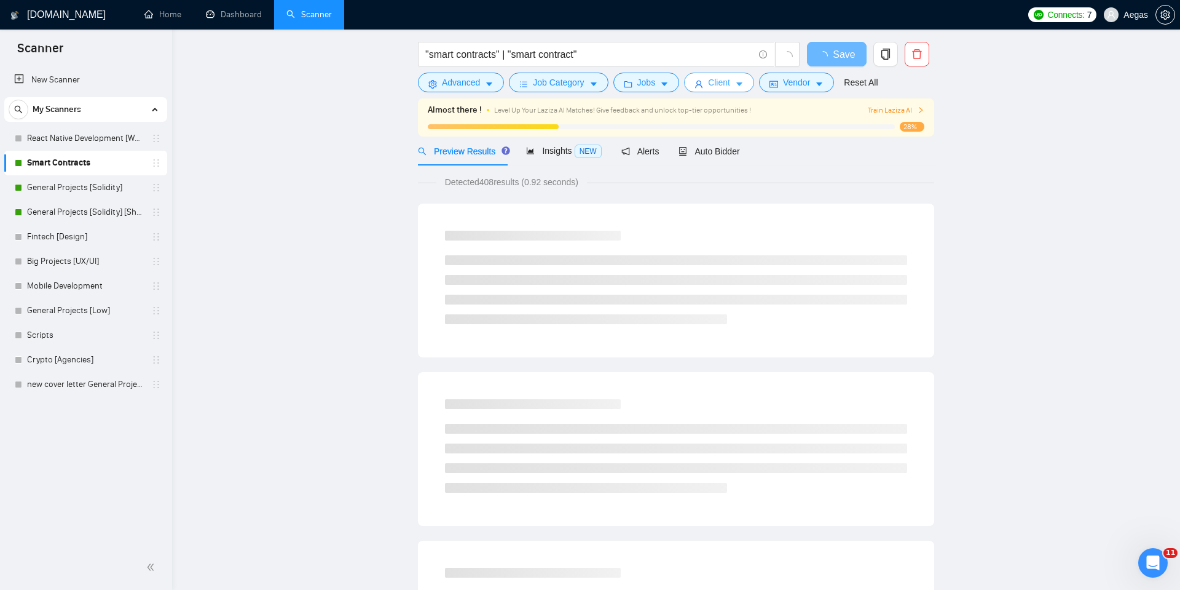
scroll to position [0, 0]
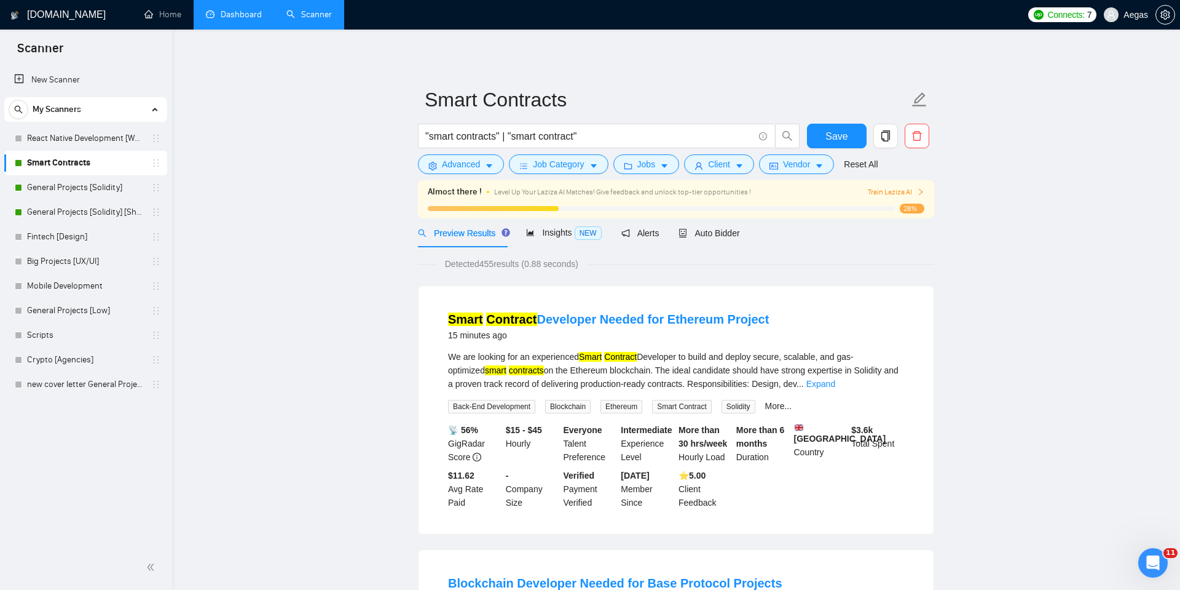
click at [231, 17] on link "Dashboard" at bounding box center [234, 14] width 56 height 10
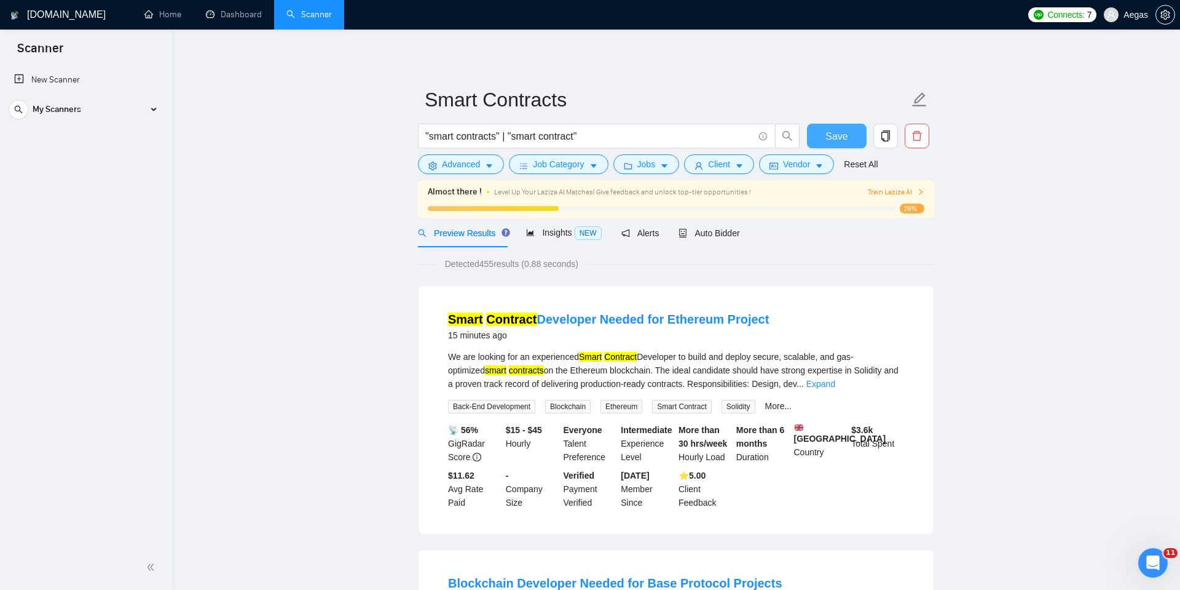
click at [825, 129] on button "Save" at bounding box center [837, 136] width 60 height 25
click at [239, 17] on link "Dashboard" at bounding box center [234, 14] width 56 height 10
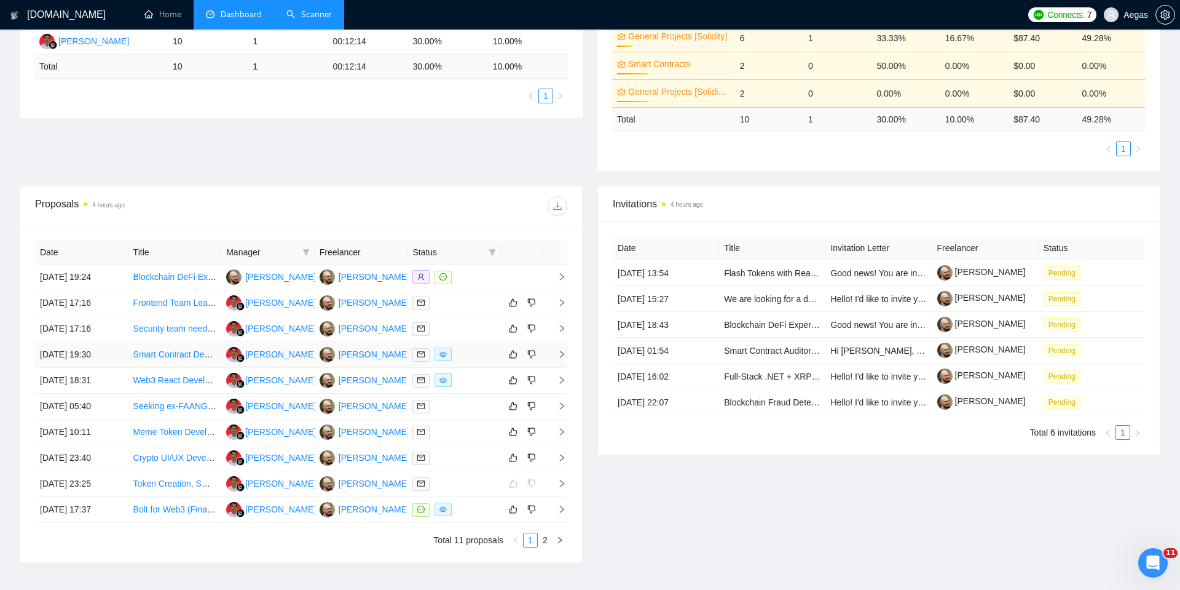
scroll to position [348, 0]
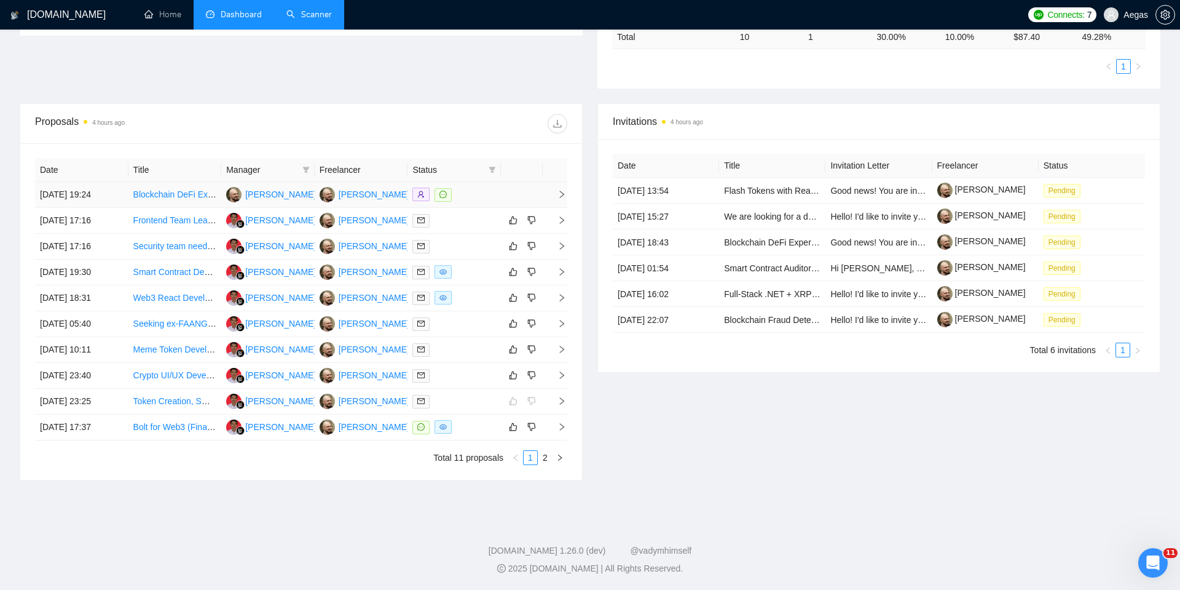
click at [185, 189] on link "Blockchain DeFi Expert Needed for Dynamic Dashboard Development" at bounding box center [267, 194] width 268 height 10
